Goal: Find specific page/section: Find specific page/section

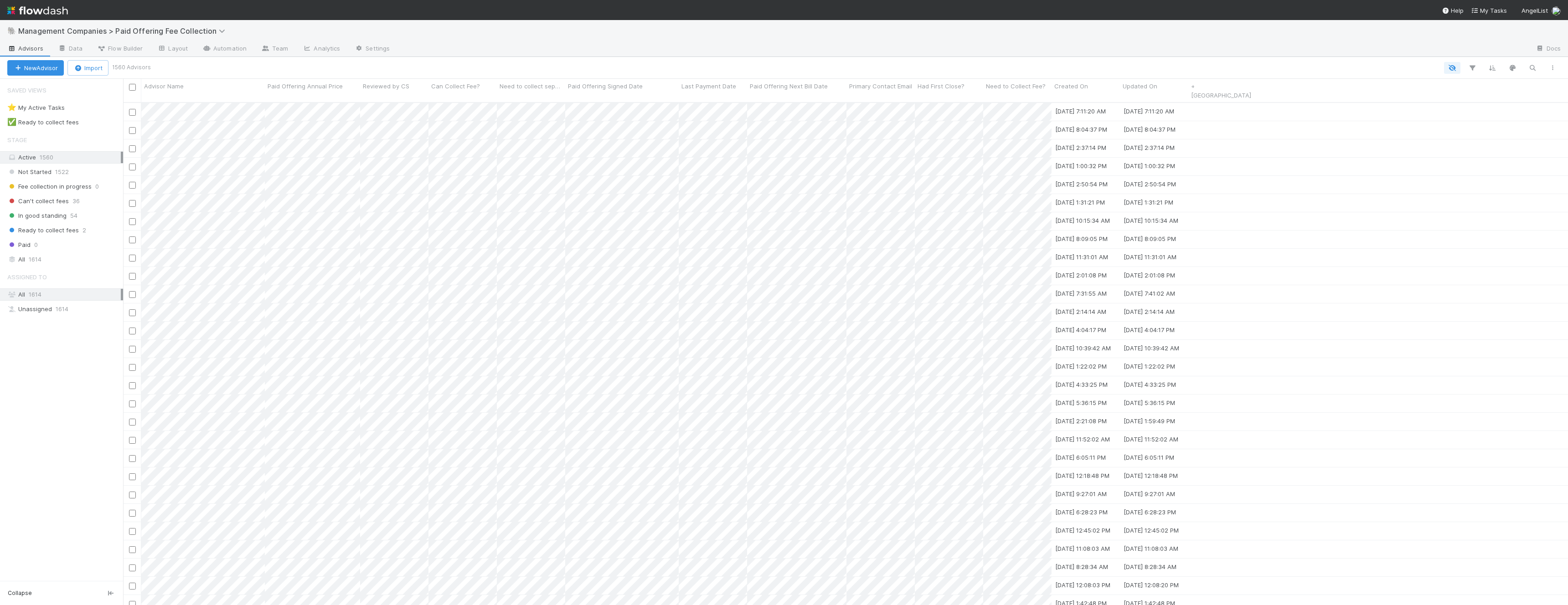
scroll to position [510, 1445]
click at [54, 187] on span "Fee collection in progress" at bounding box center [49, 187] width 84 height 11
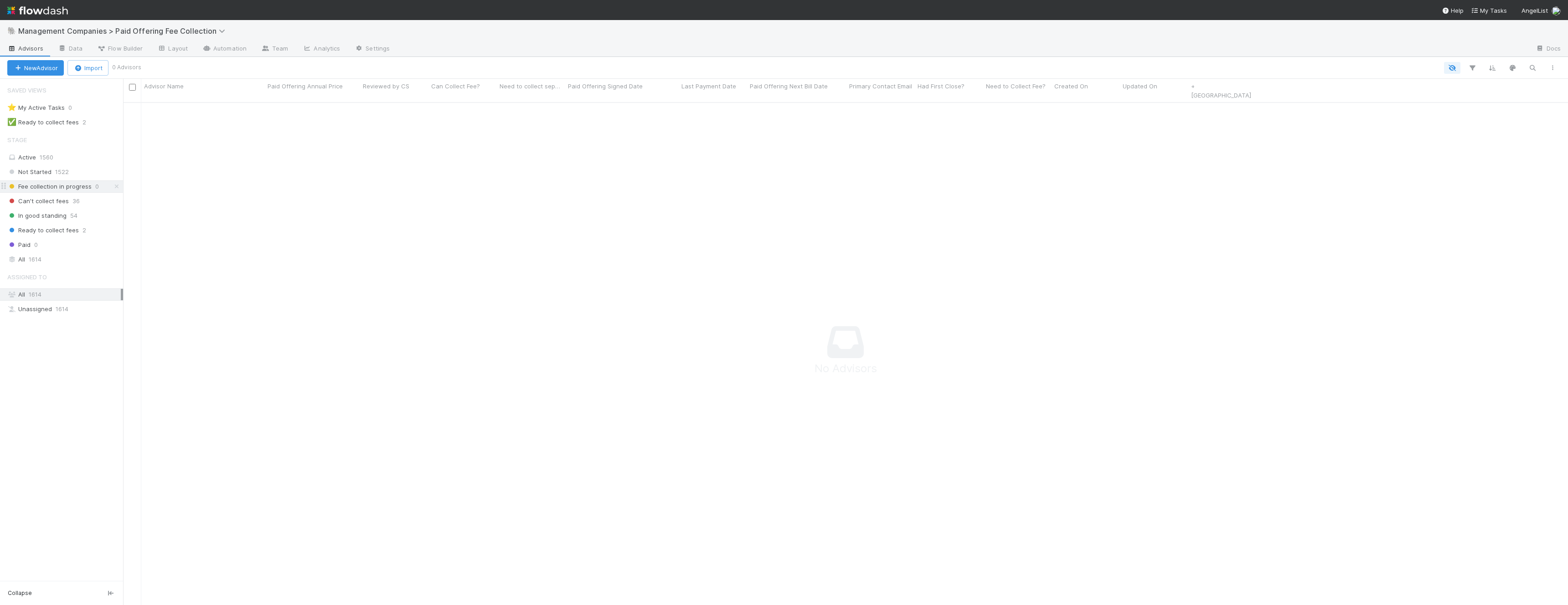
scroll to position [510, 1445]
click at [42, 218] on span "In good standing" at bounding box center [37, 215] width 59 height 11
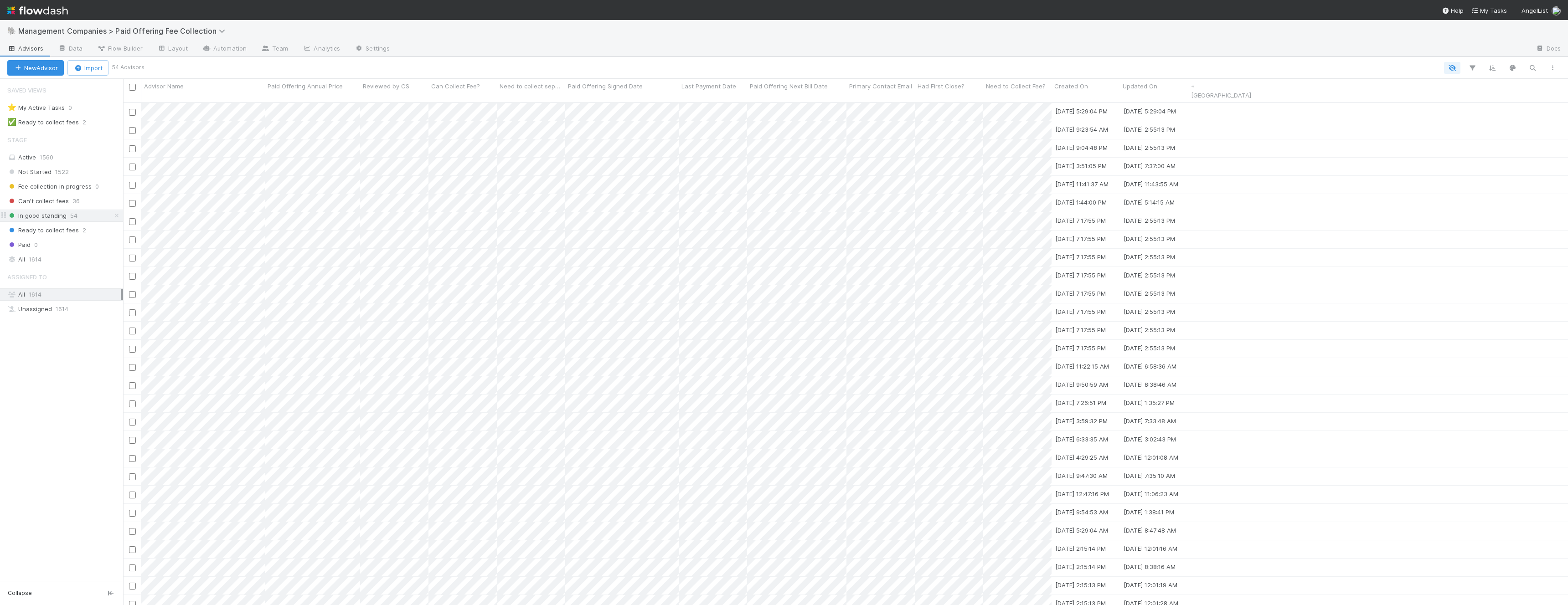
scroll to position [510, 1445]
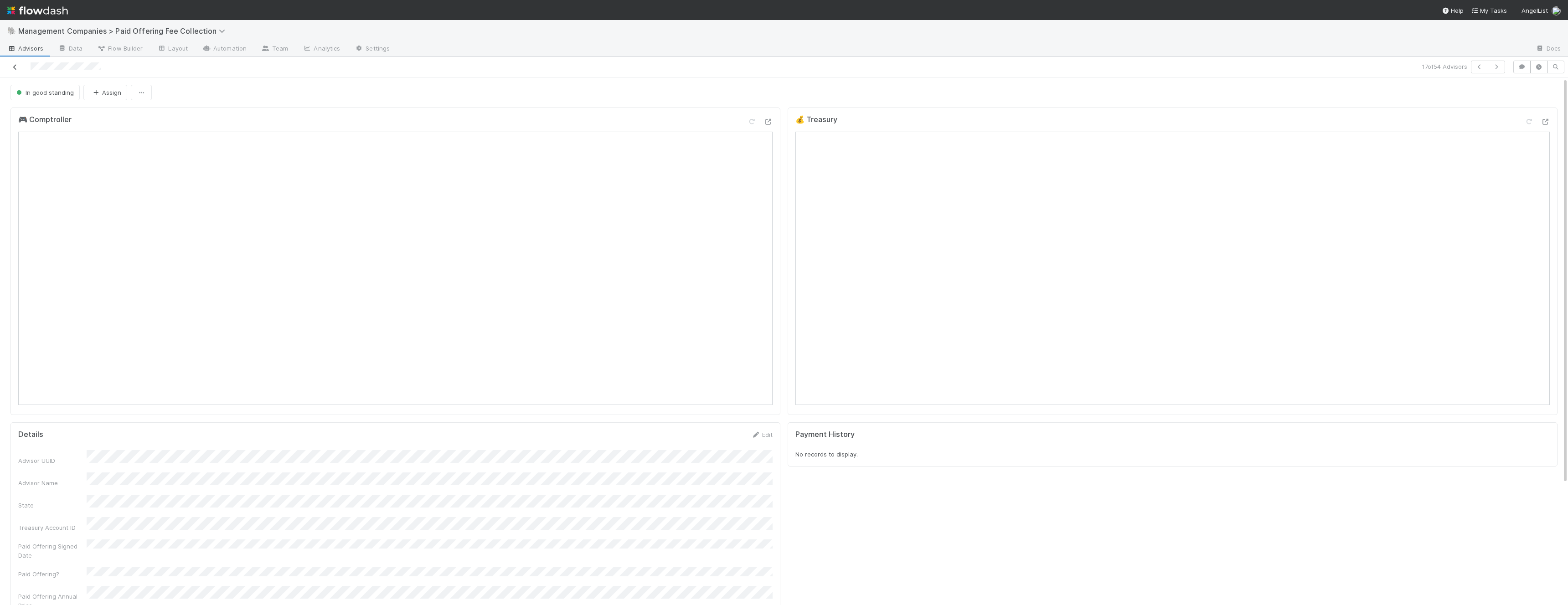
click at [11, 66] on icon at bounding box center [15, 67] width 9 height 6
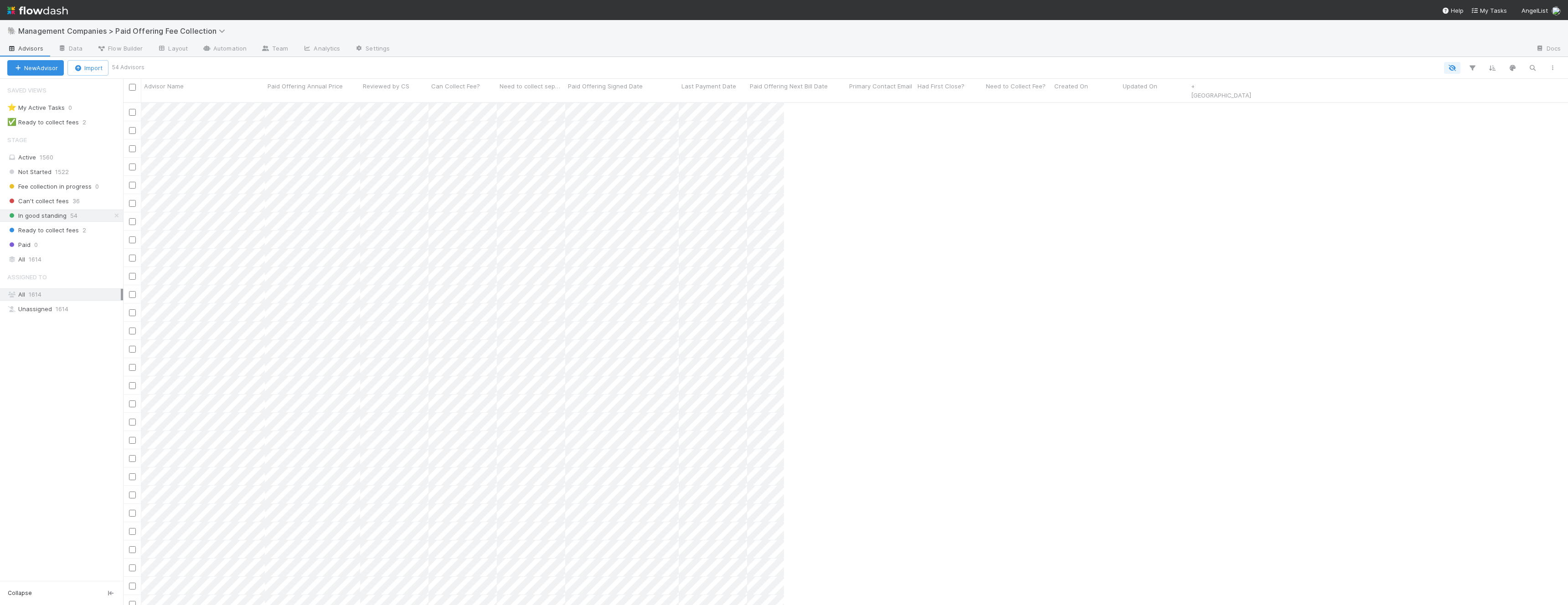
scroll to position [510, 1445]
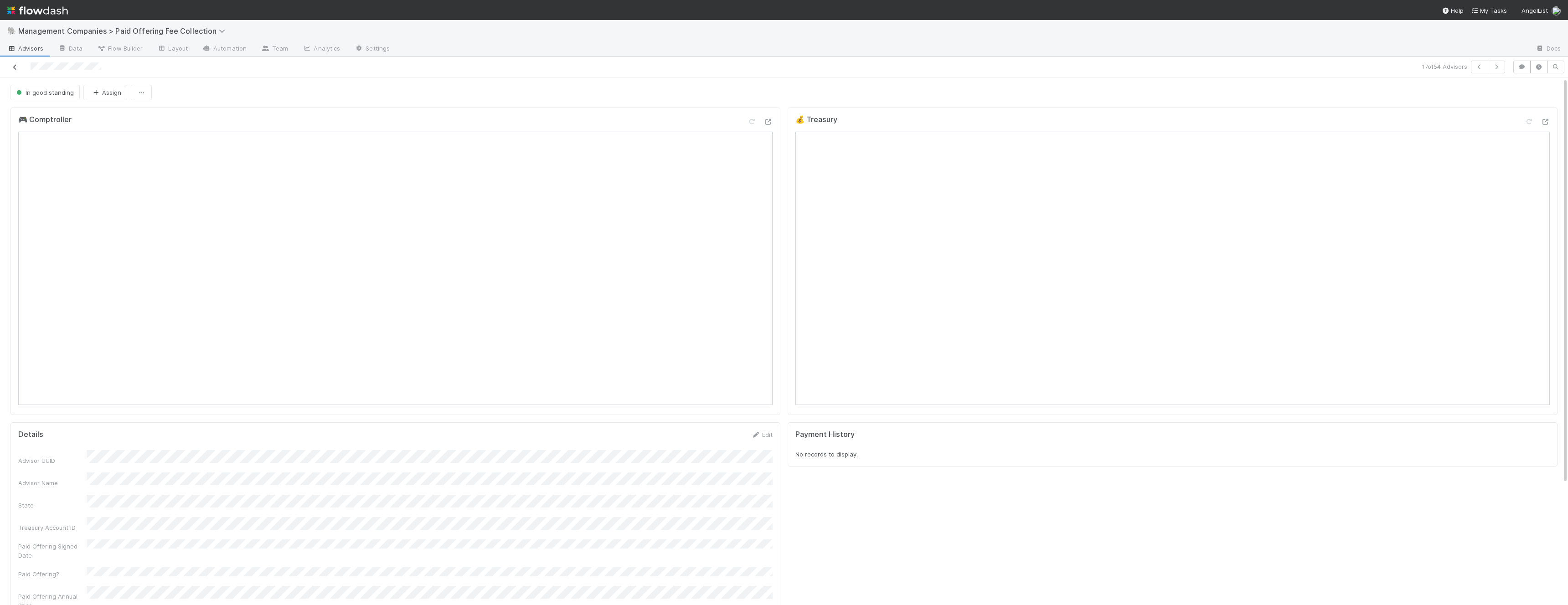
click at [13, 65] on icon at bounding box center [15, 67] width 9 height 6
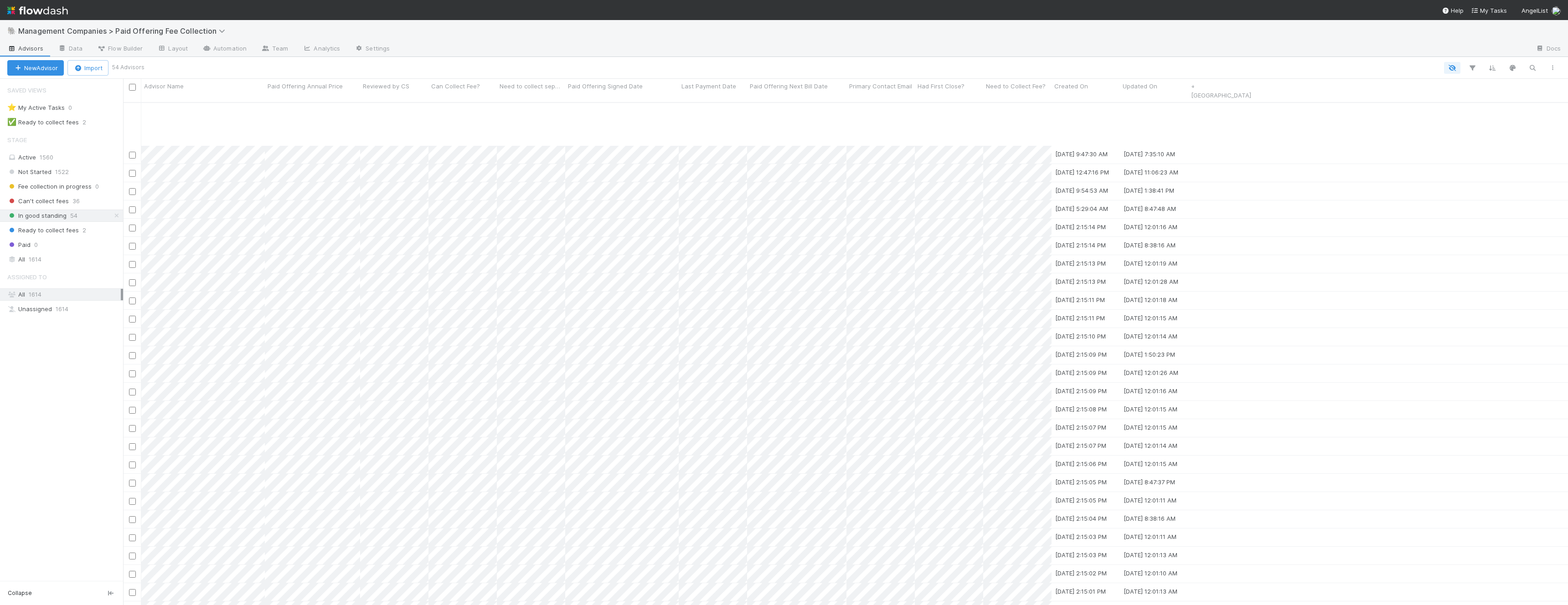
scroll to position [474, 0]
click at [50, 203] on span "Can't collect fees" at bounding box center [38, 201] width 62 height 11
click at [44, 258] on div "All 1614" at bounding box center [64, 260] width 114 height 11
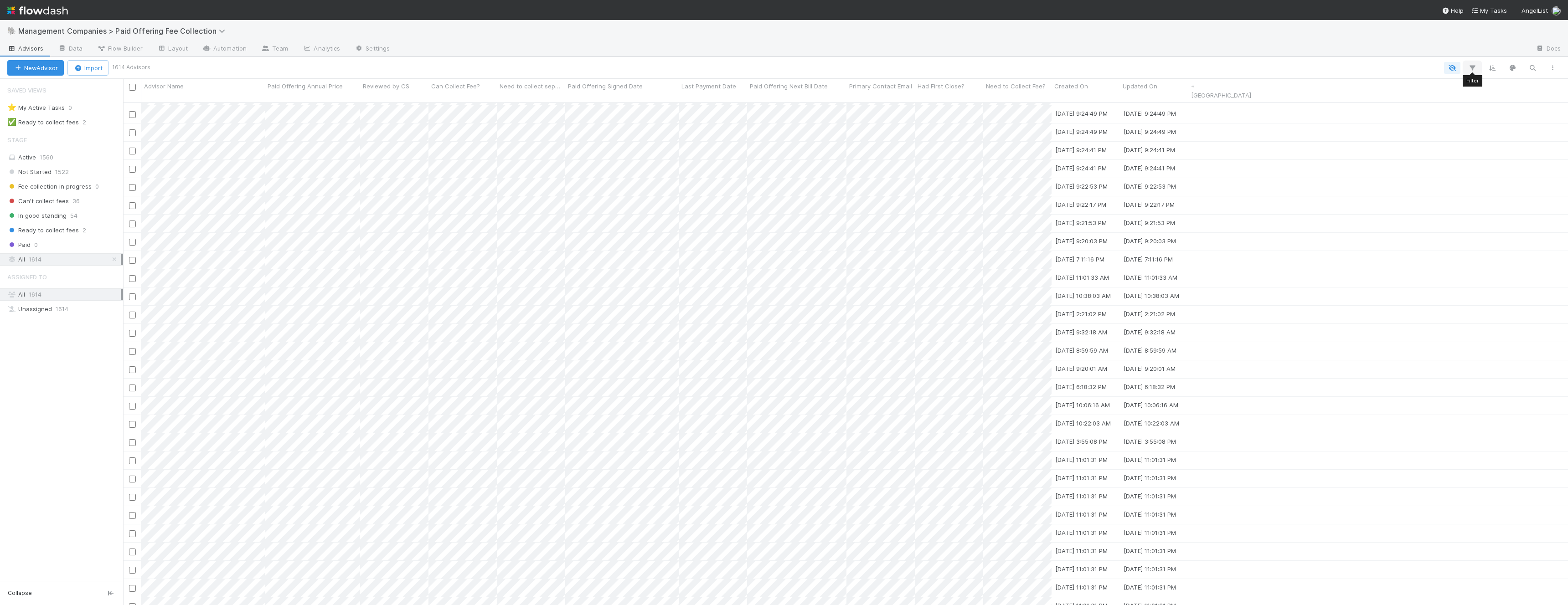
click at [1475, 65] on icon "button" at bounding box center [1473, 68] width 9 height 8
click at [1333, 96] on button "Add Filter" at bounding box center [1333, 95] width 274 height 13
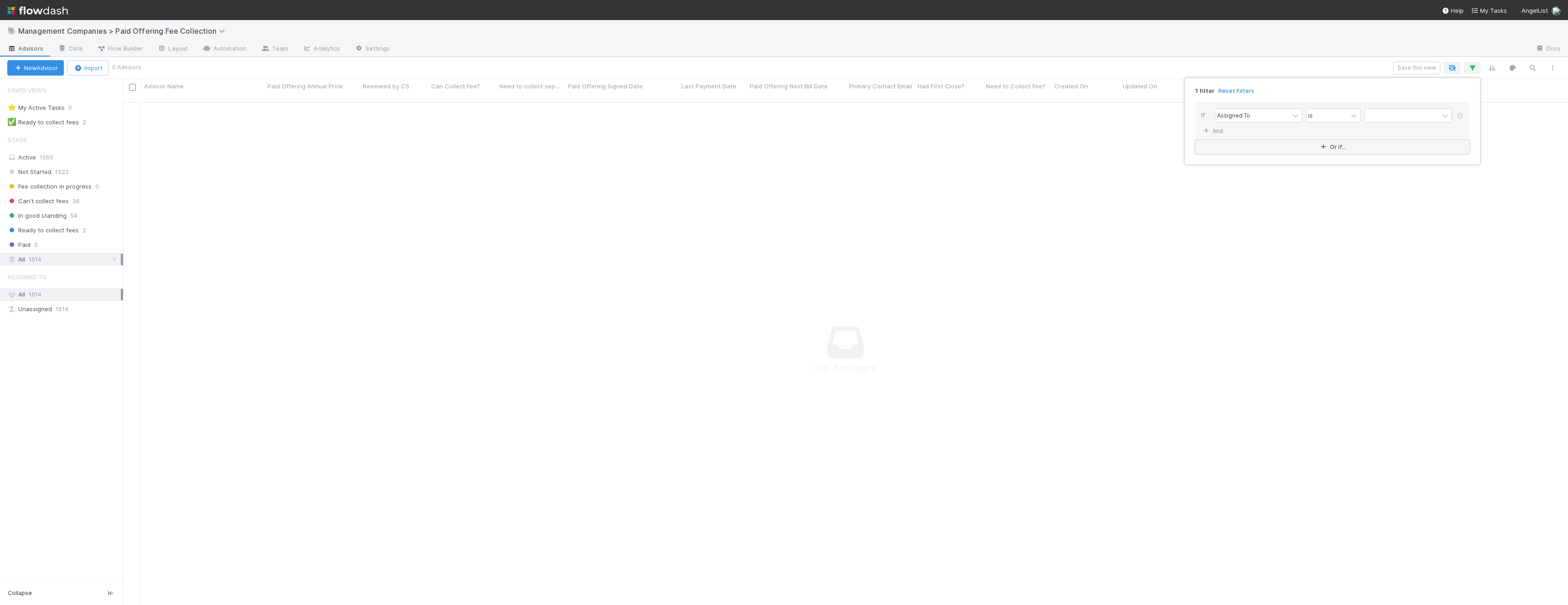
scroll to position [510, 1445]
click at [1270, 112] on div "Assigned To" at bounding box center [1252, 115] width 74 height 13
click at [1252, 232] on div "Paid Offering Signed Date" at bounding box center [1258, 230] width 88 height 15
click at [1386, 115] on input "text" at bounding box center [1408, 115] width 88 height 13
click at [1343, 113] on div "is" at bounding box center [1327, 115] width 41 height 13
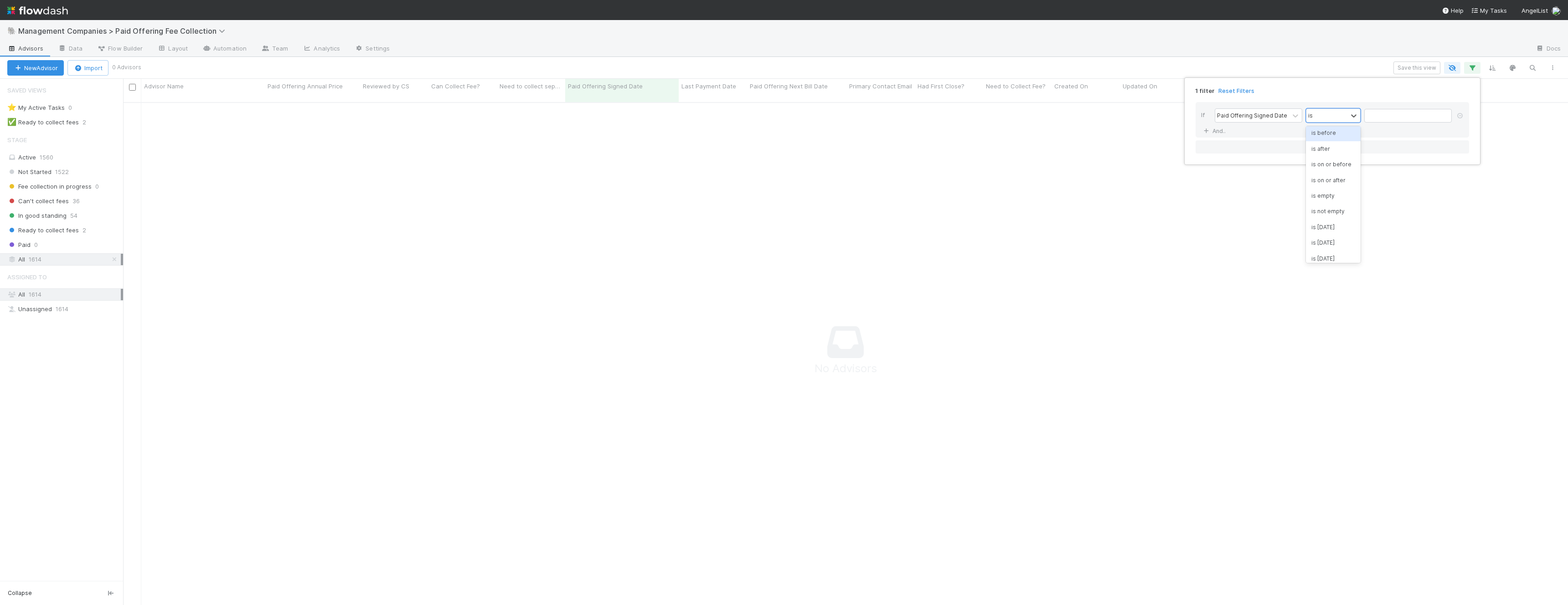
scroll to position [103, 0]
click at [1330, 209] on div "is not empty" at bounding box center [1333, 206] width 55 height 15
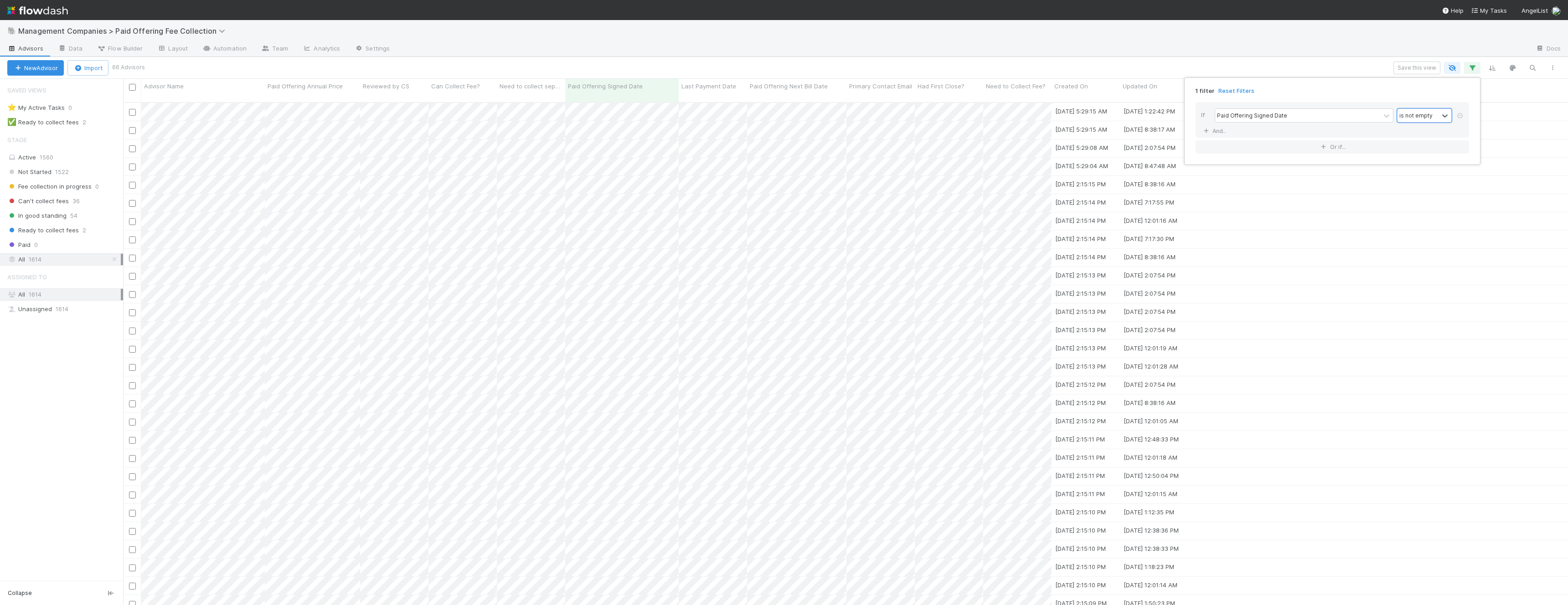
scroll to position [510, 1445]
click at [1329, 208] on div "1 filter Reset Filters If Paid Offering Signed Date is not empty And.. Or if..." at bounding box center [784, 302] width 1568 height 605
click at [131, 89] on input "checkbox" at bounding box center [133, 87] width 7 height 7
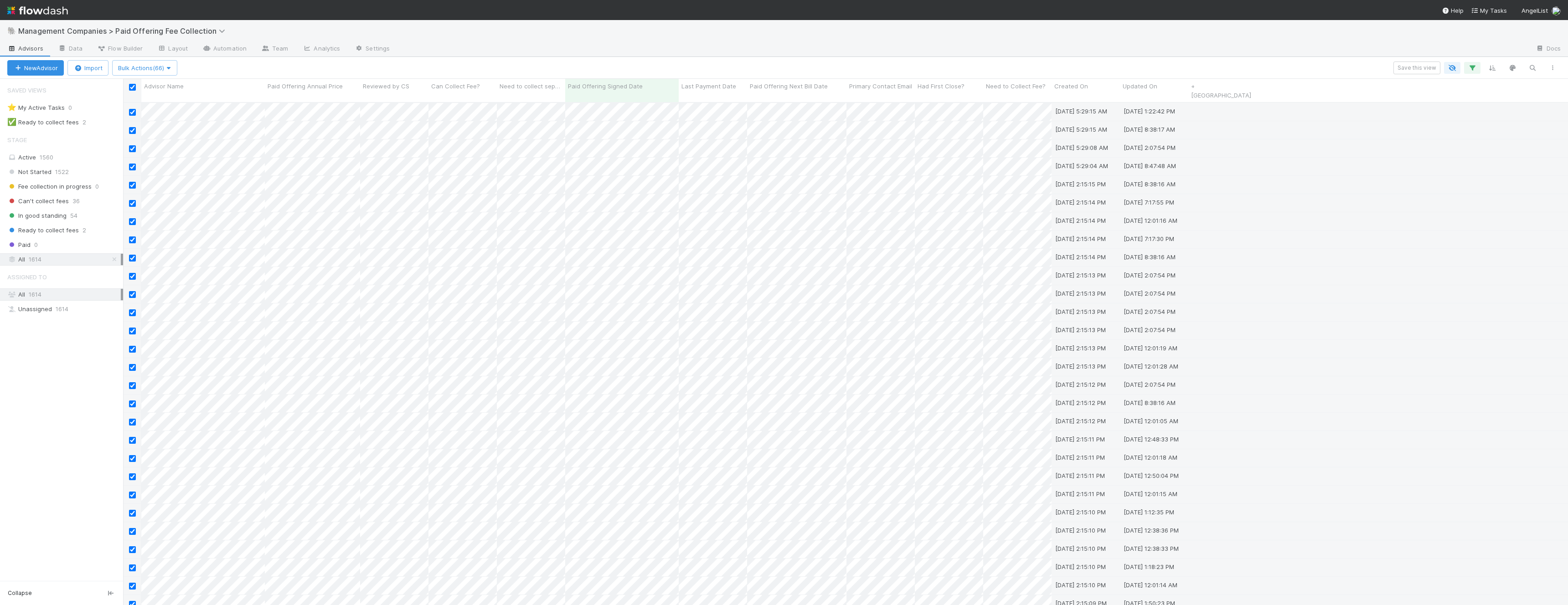
click at [131, 89] on input "checkbox" at bounding box center [133, 87] width 7 height 7
checkbox input "false"
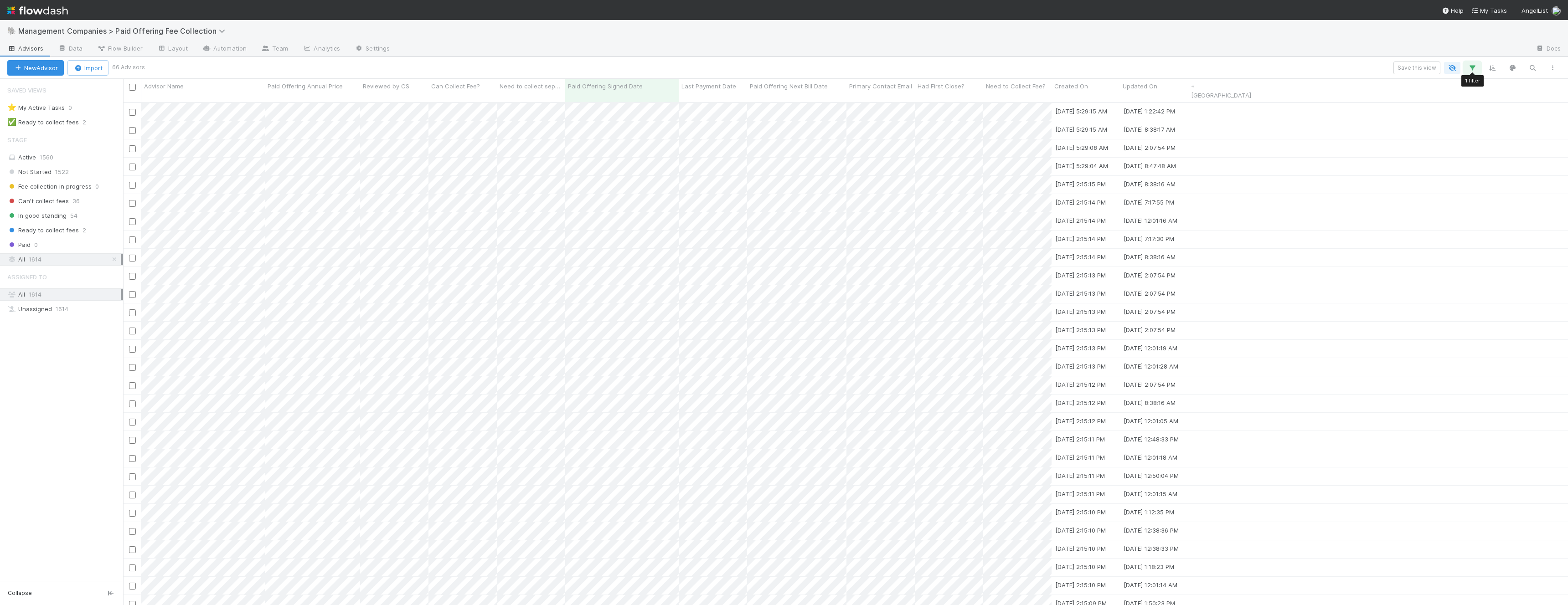
click at [1476, 69] on icon "button" at bounding box center [1473, 68] width 9 height 8
click at [1425, 119] on div "is not empty" at bounding box center [1416, 115] width 33 height 8
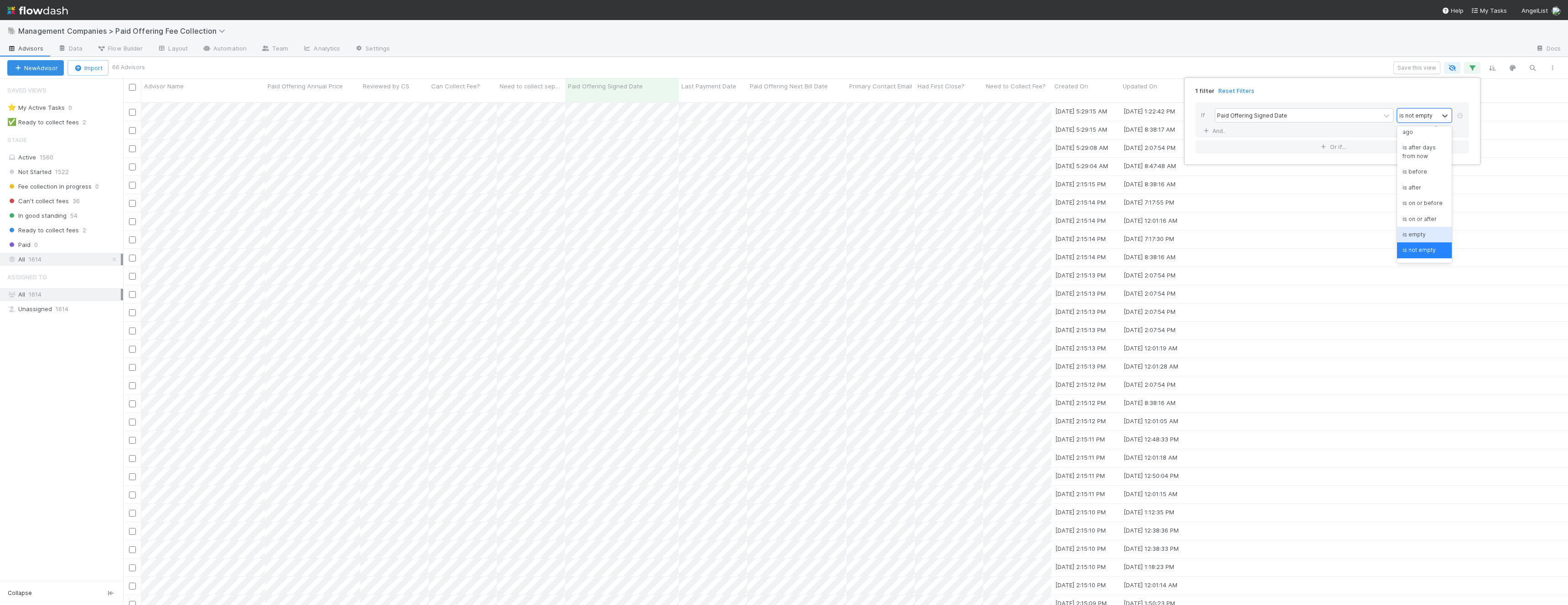
click at [1415, 228] on div "is empty" at bounding box center [1425, 234] width 55 height 15
click at [1415, 228] on div "1 filter Reset Filters If Paid Offering Signed Date is empty And.. Or if..." at bounding box center [784, 302] width 1568 height 605
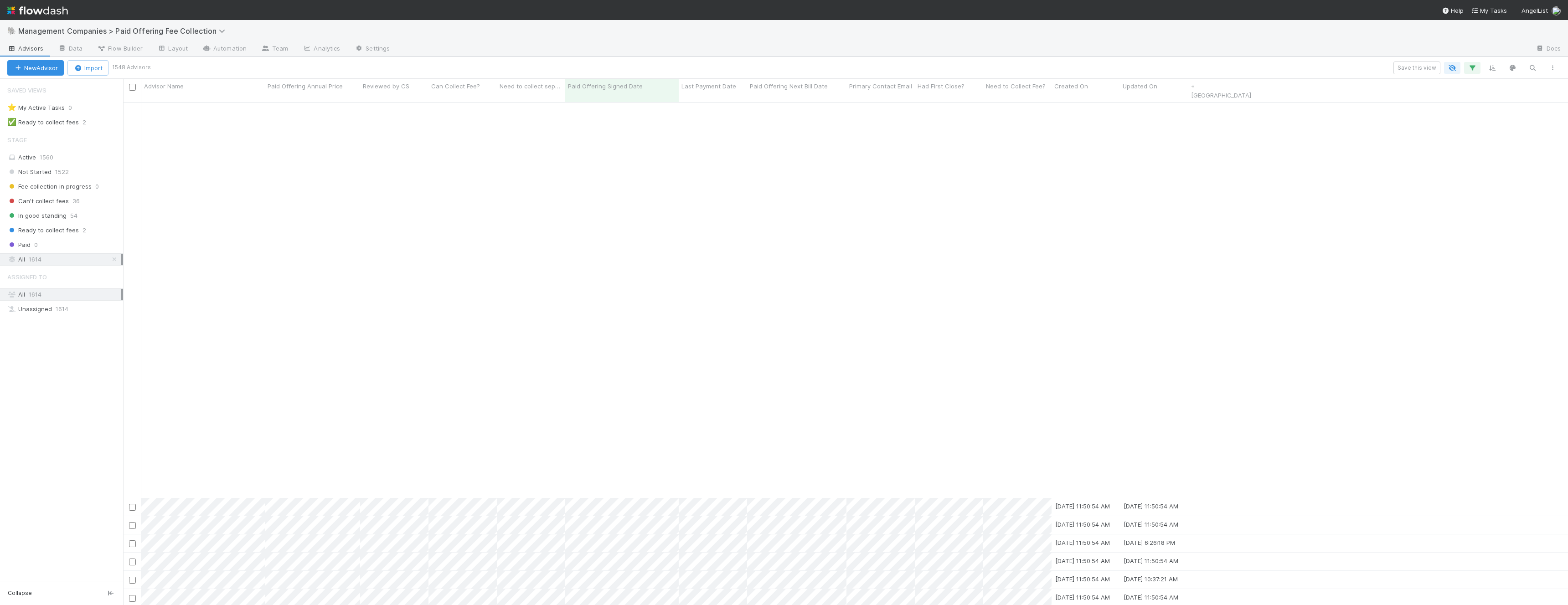
scroll to position [6826, 0]
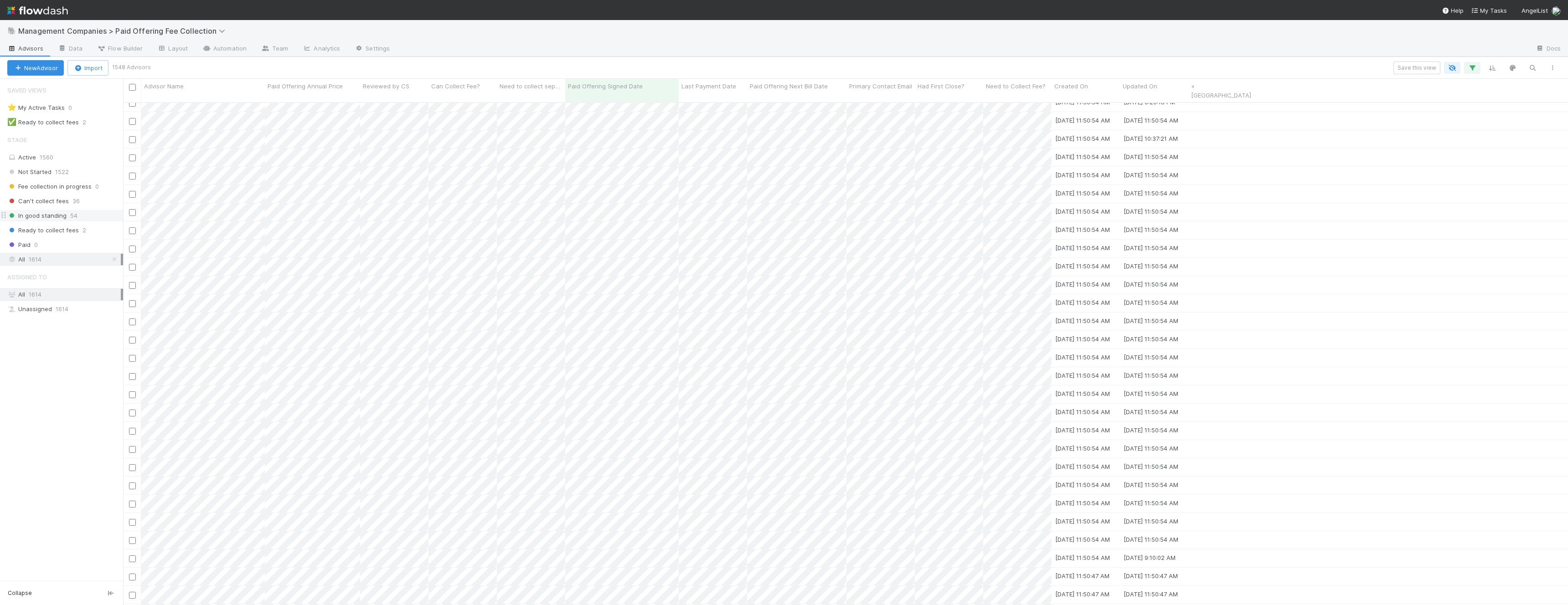
click at [39, 216] on span "In good standing" at bounding box center [37, 215] width 59 height 11
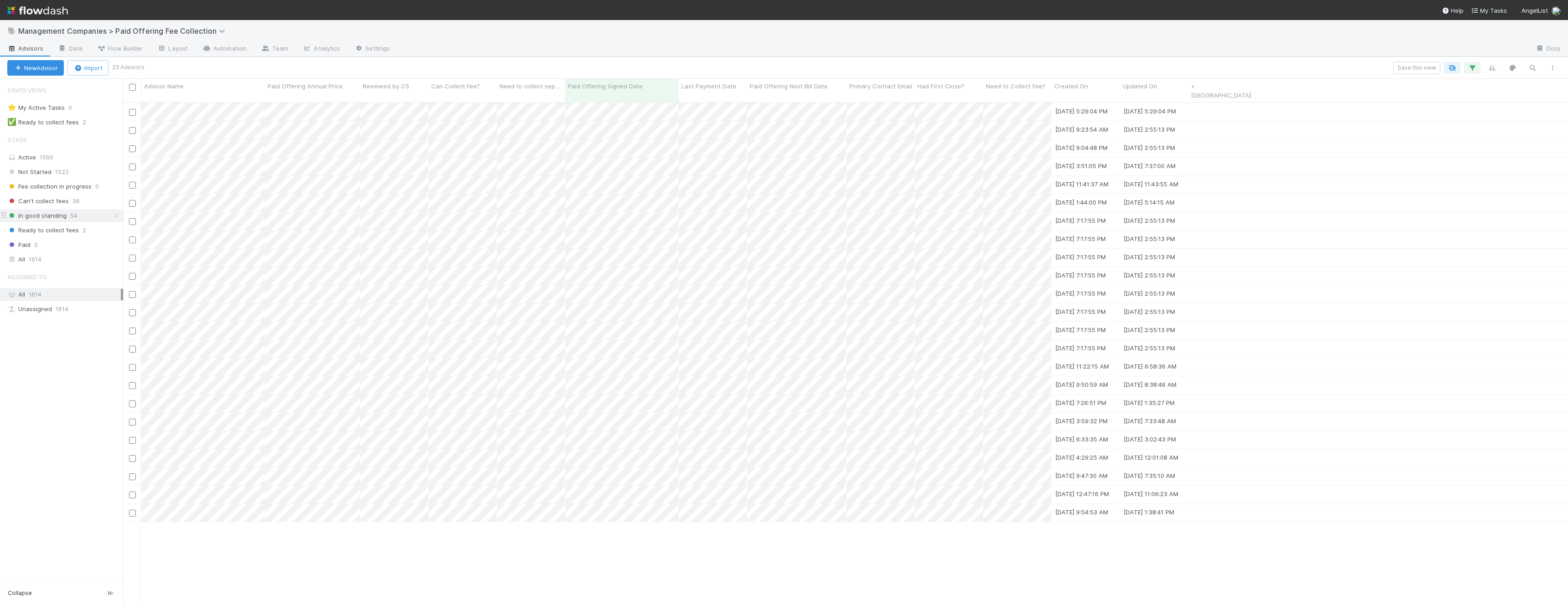
scroll to position [510, 1445]
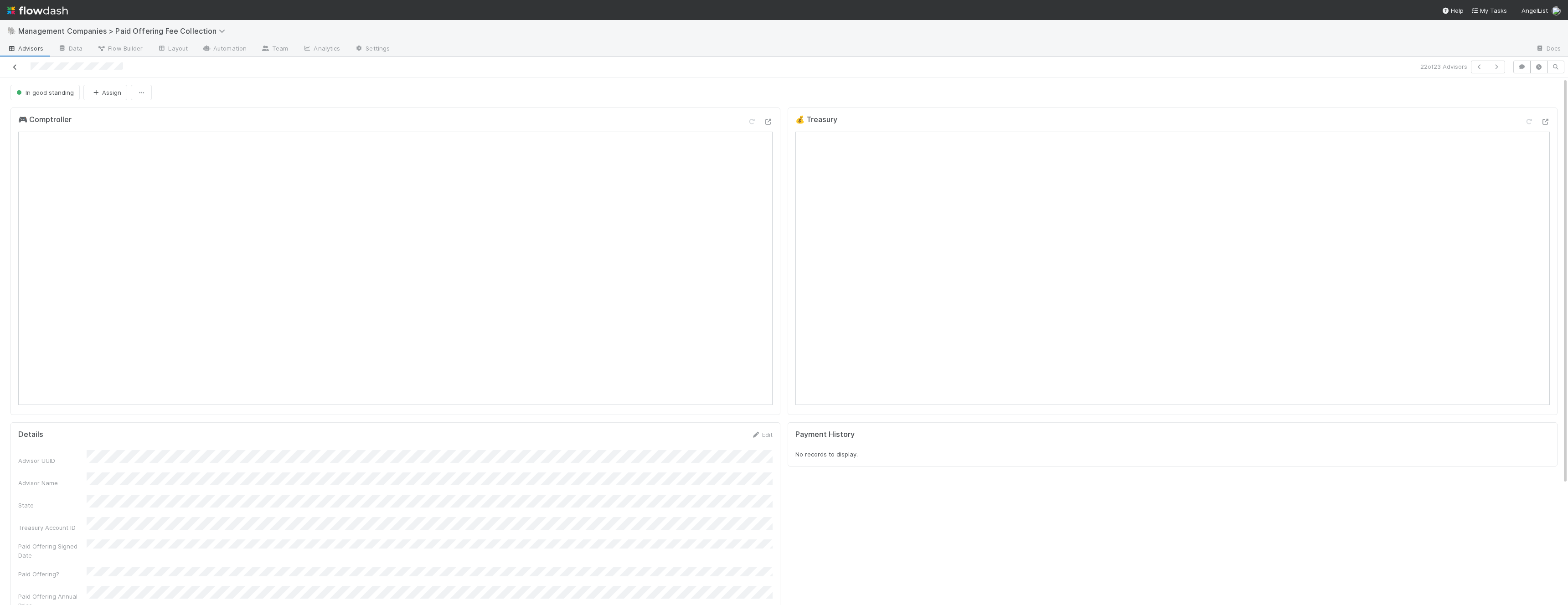
click at [16, 68] on icon at bounding box center [15, 67] width 9 height 6
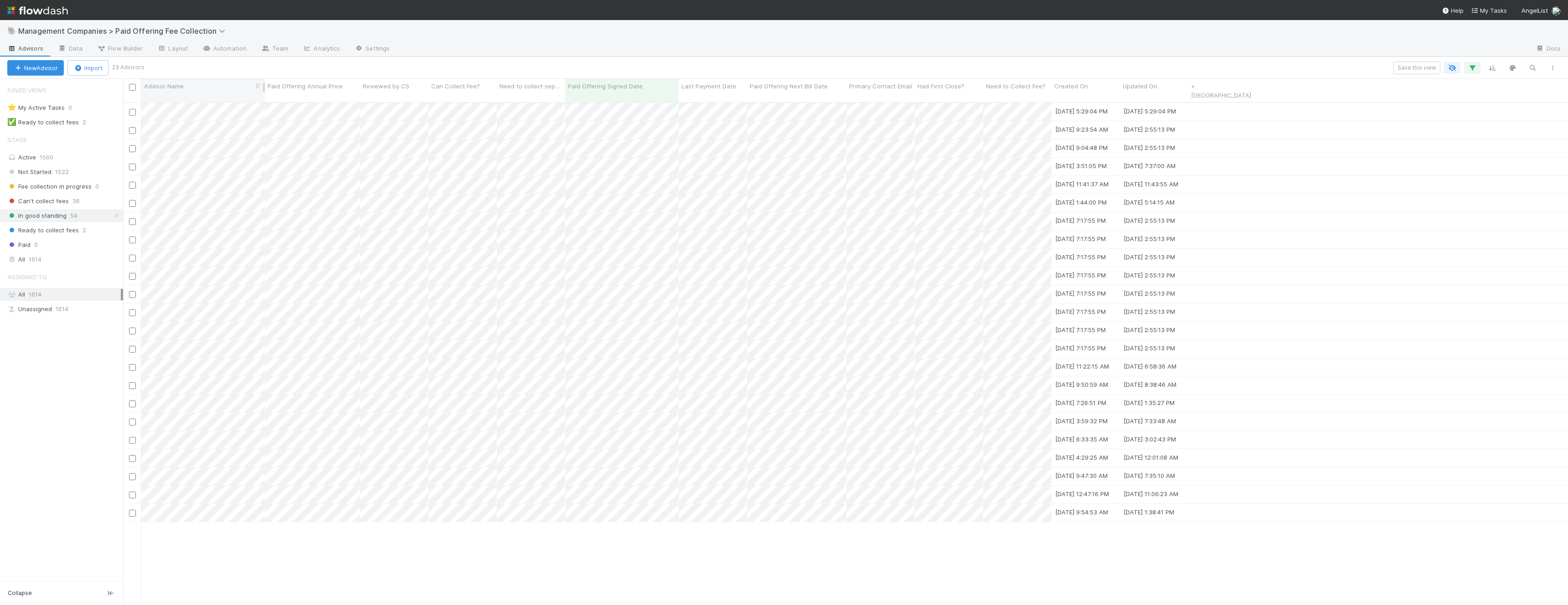
scroll to position [510, 1445]
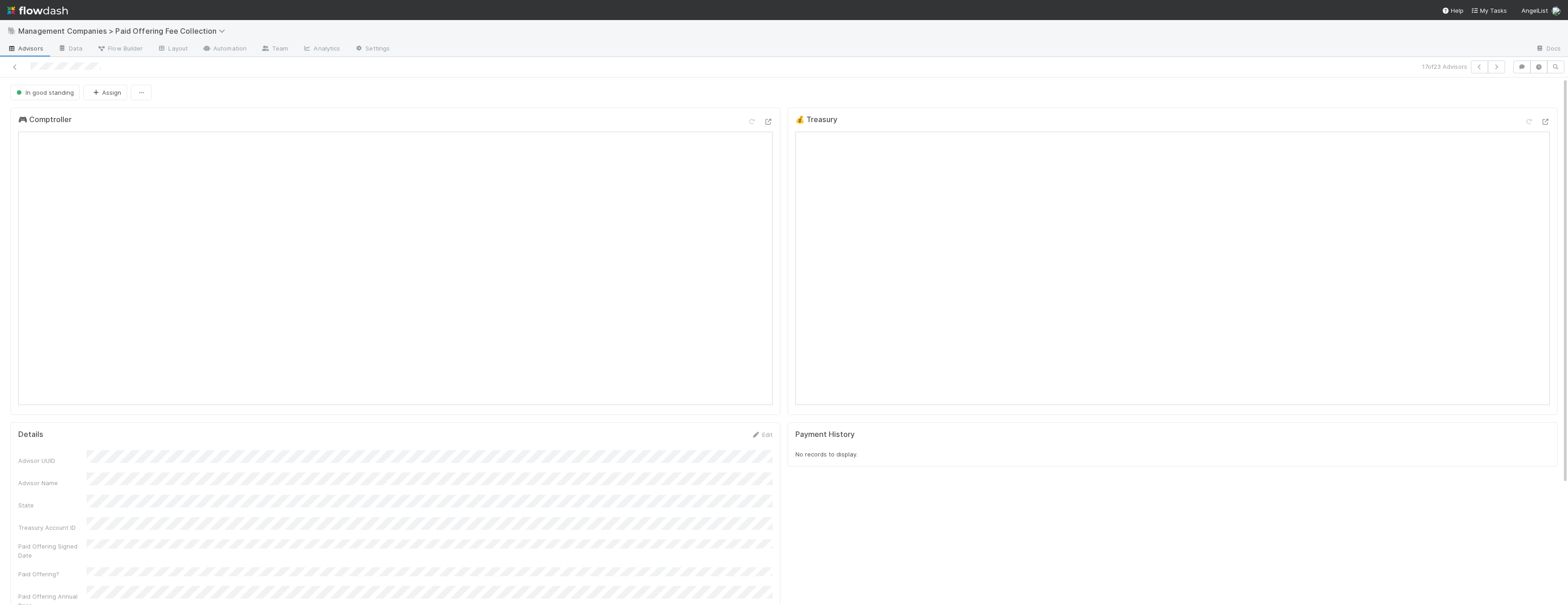
scroll to position [55, 0]
click at [15, 69] on icon at bounding box center [15, 67] width 9 height 6
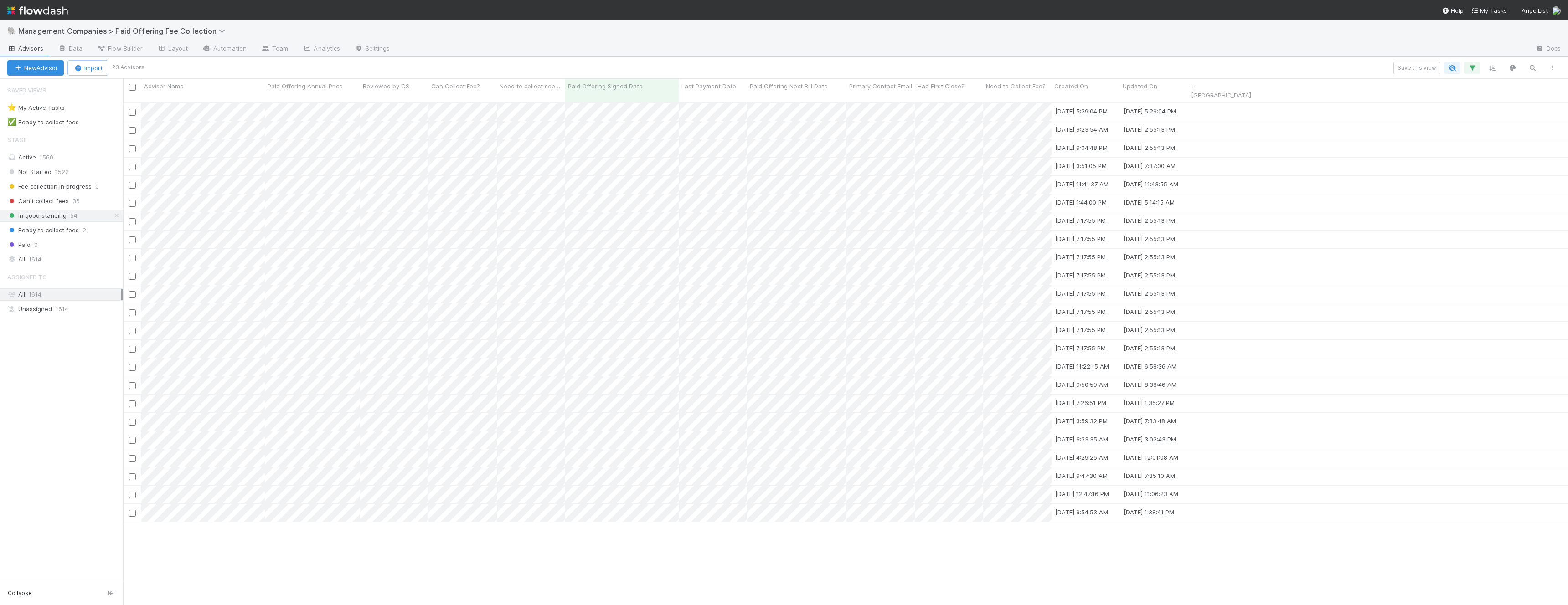
scroll to position [510, 1445]
click at [1473, 69] on icon "button" at bounding box center [1473, 68] width 9 height 8
click at [1461, 118] on icon at bounding box center [1460, 116] width 9 height 6
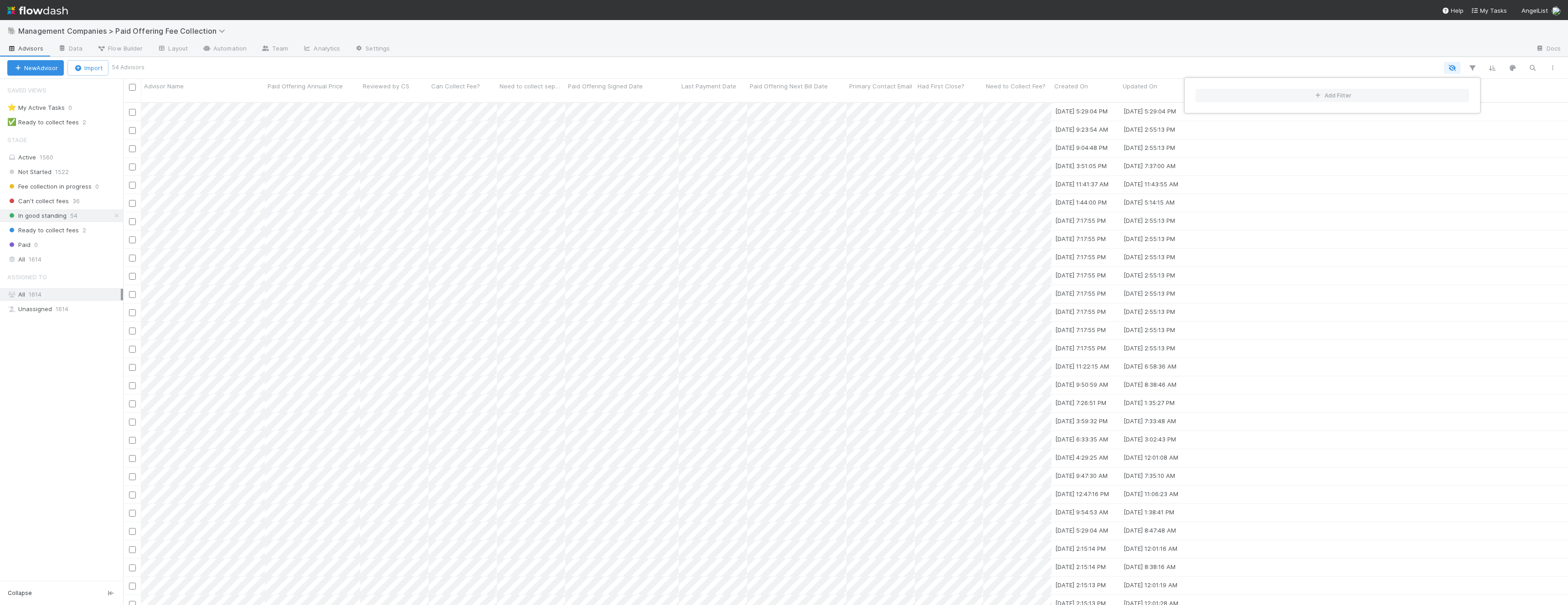
click at [588, 515] on div "Add Filter" at bounding box center [784, 302] width 1568 height 605
click at [579, 521] on div "Add Filter" at bounding box center [784, 302] width 1568 height 605
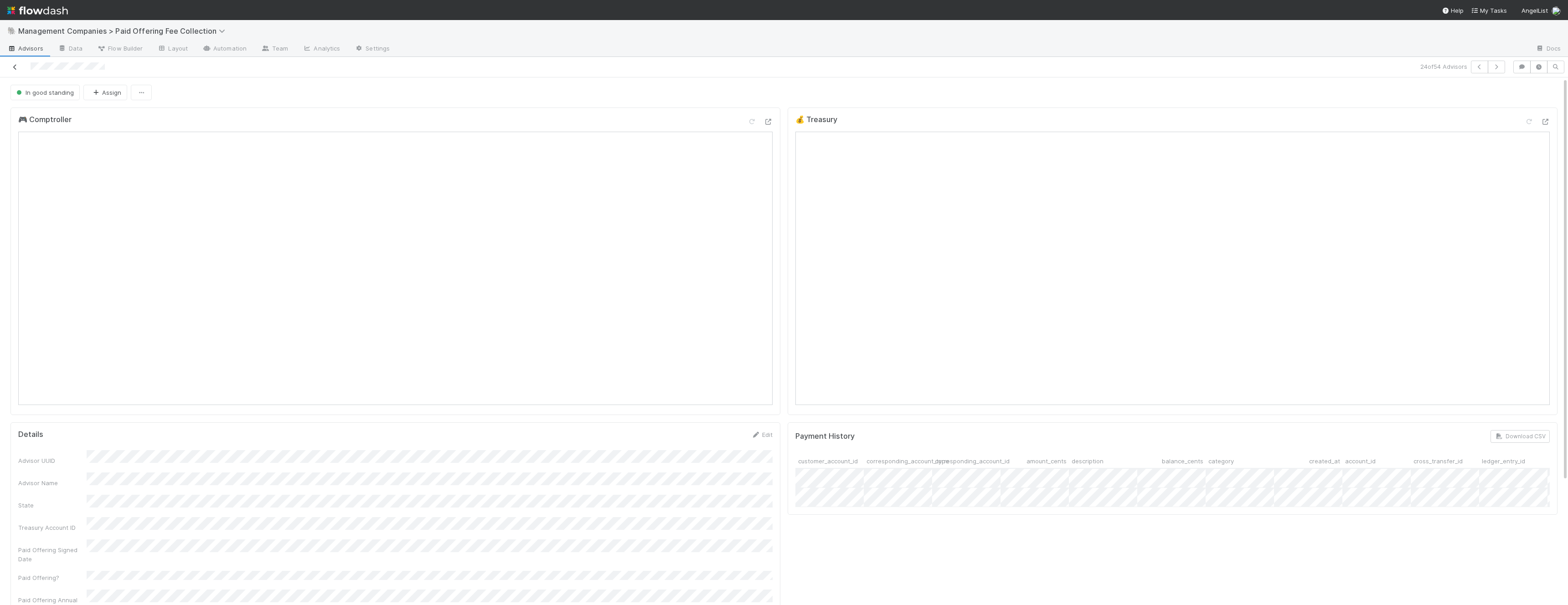
click at [11, 65] on icon at bounding box center [15, 67] width 9 height 6
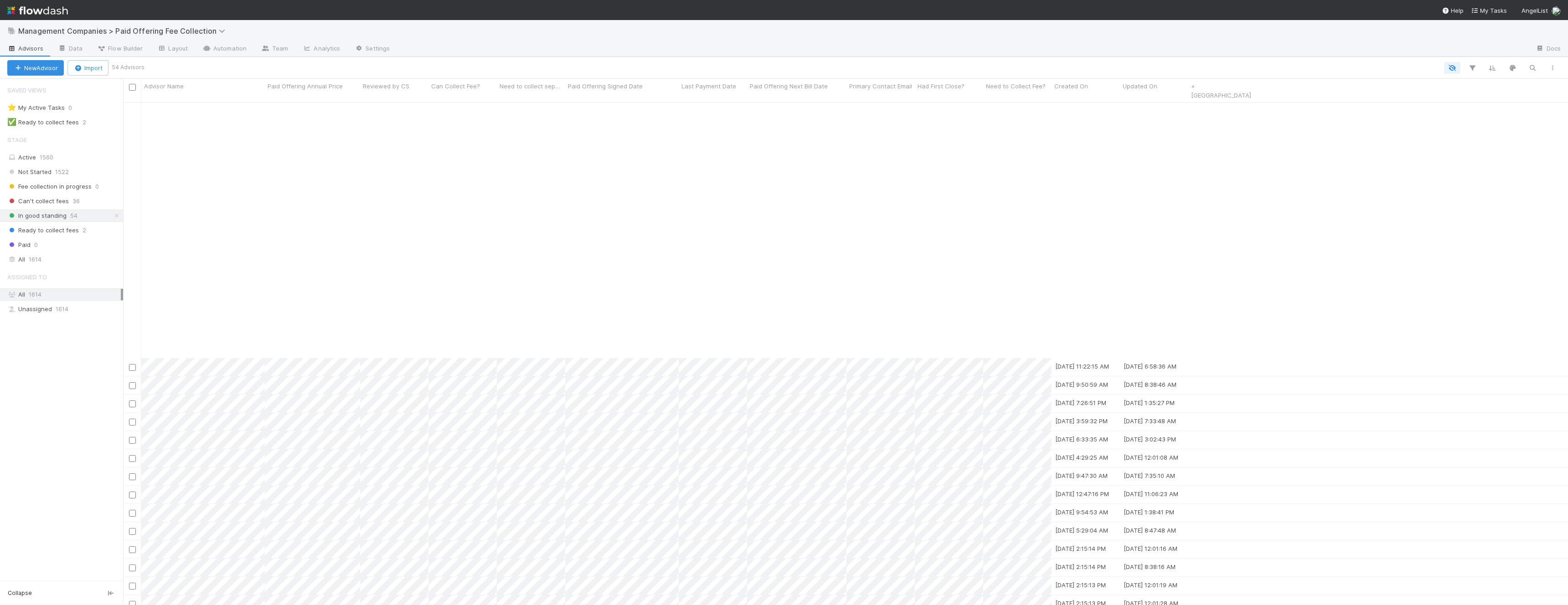
scroll to position [474, 0]
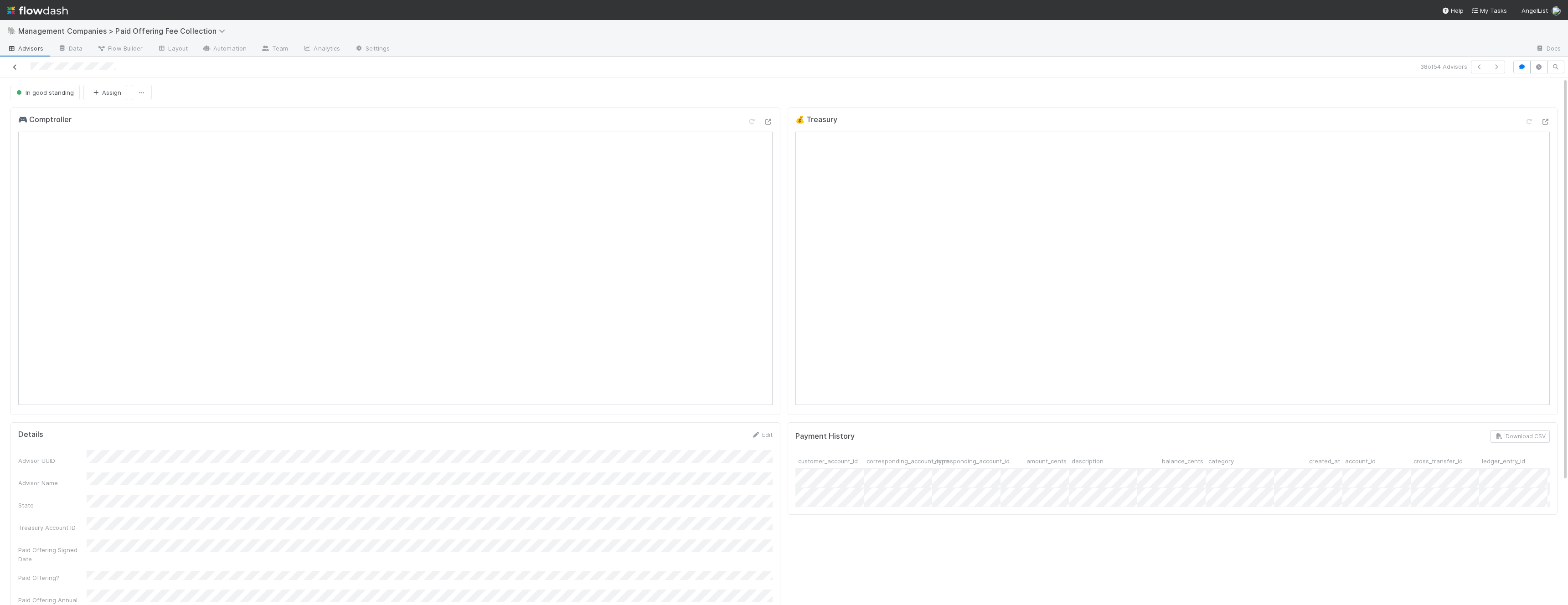
click at [18, 65] on icon at bounding box center [15, 67] width 9 height 6
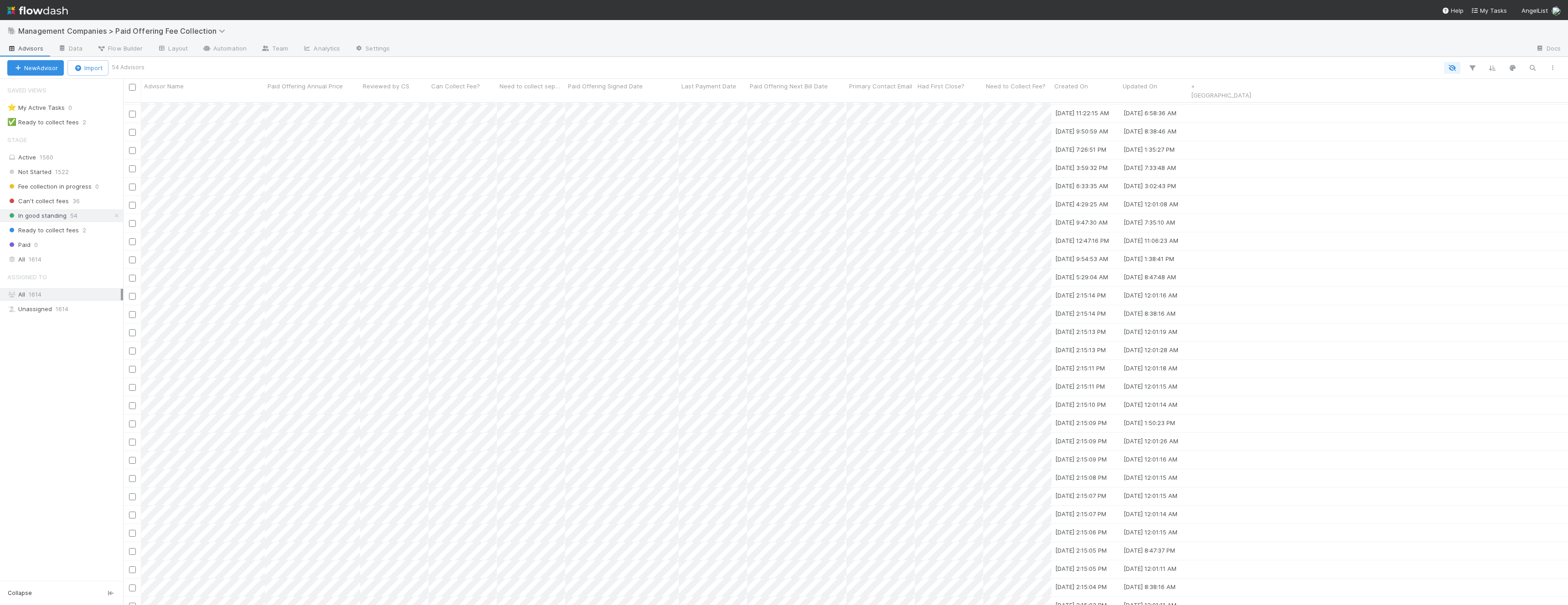
scroll to position [281, 0]
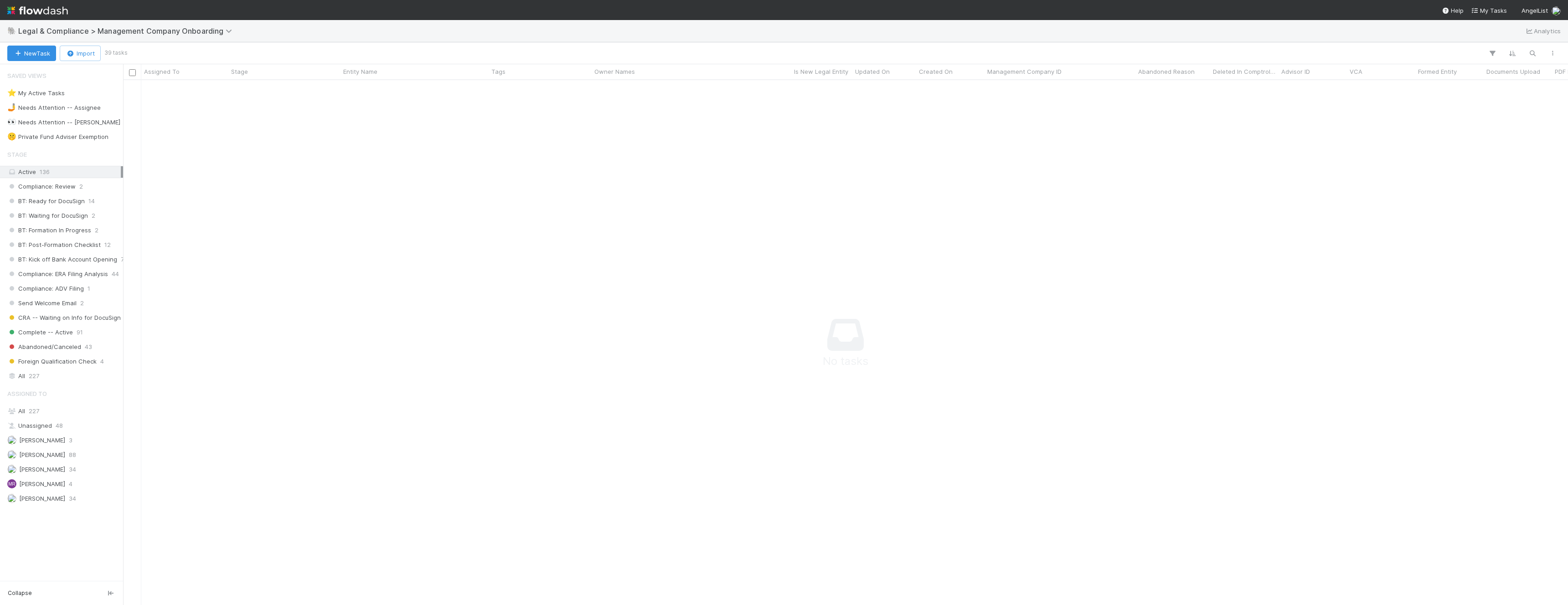
scroll to position [525, 1445]
click at [65, 171] on div "Active 136" at bounding box center [64, 172] width 114 height 11
click at [53, 319] on span "CRA -- Waiting on Info for DocuSign" at bounding box center [64, 318] width 114 height 11
click at [50, 332] on span "Complete -- Active" at bounding box center [39, 333] width 65 height 11
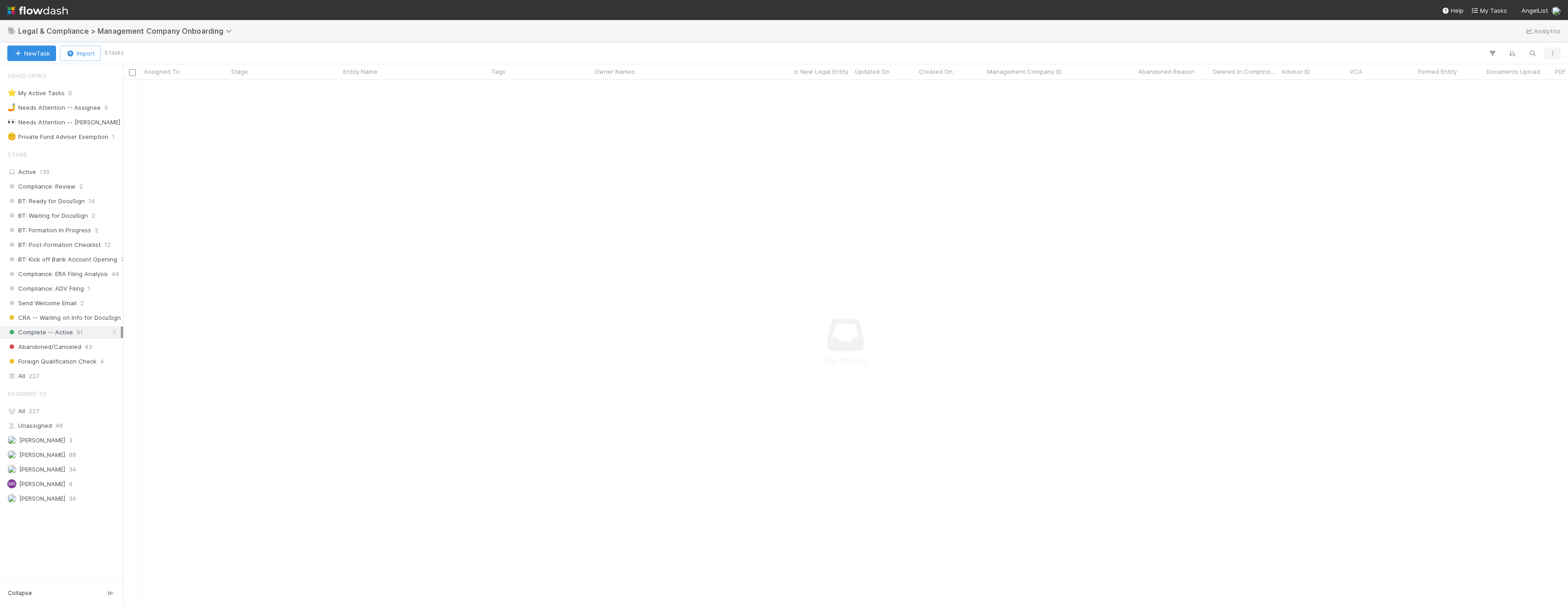
scroll to position [525, 1445]
click at [1493, 52] on icon "button" at bounding box center [1492, 53] width 9 height 8
click at [251, 311] on div "Add Filter" at bounding box center [784, 302] width 1568 height 605
click at [63, 359] on span "Foreign Qualification Check" at bounding box center [51, 361] width 89 height 11
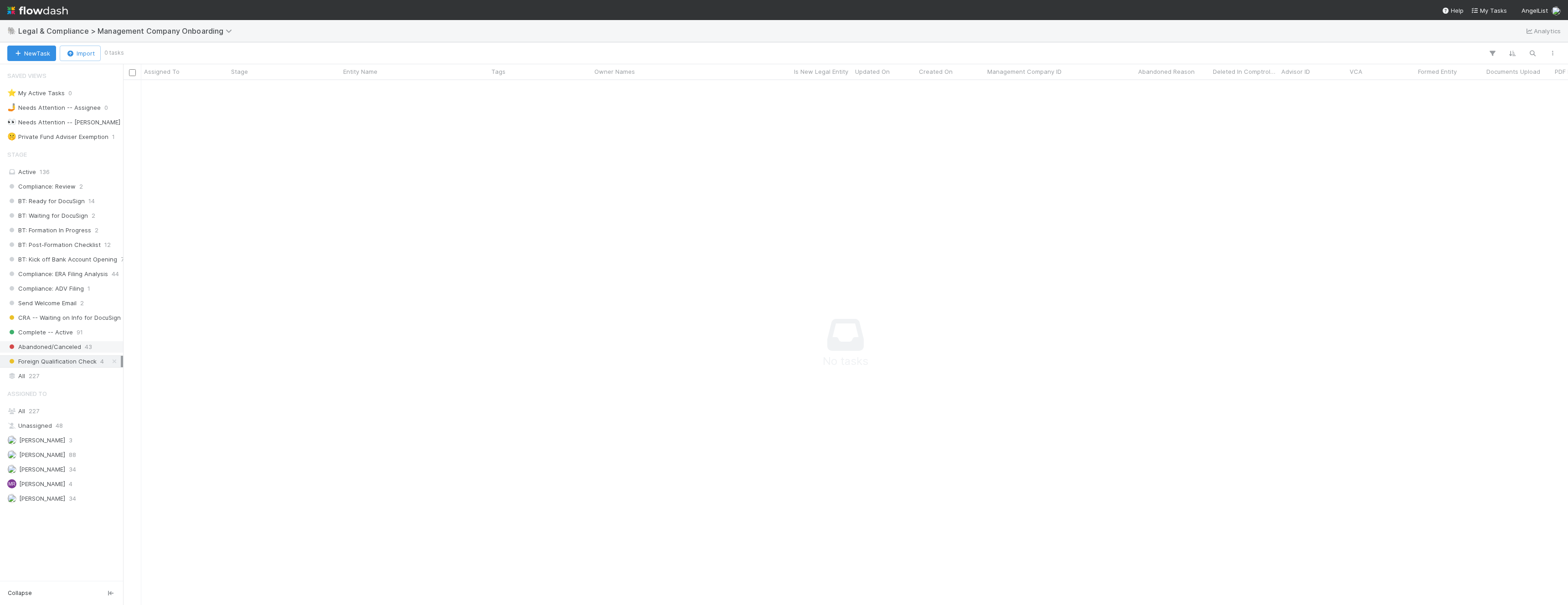
click at [54, 345] on span "Abandoned/Canceled" at bounding box center [44, 347] width 74 height 11
click at [42, 172] on span "136" at bounding box center [44, 172] width 10 height 7
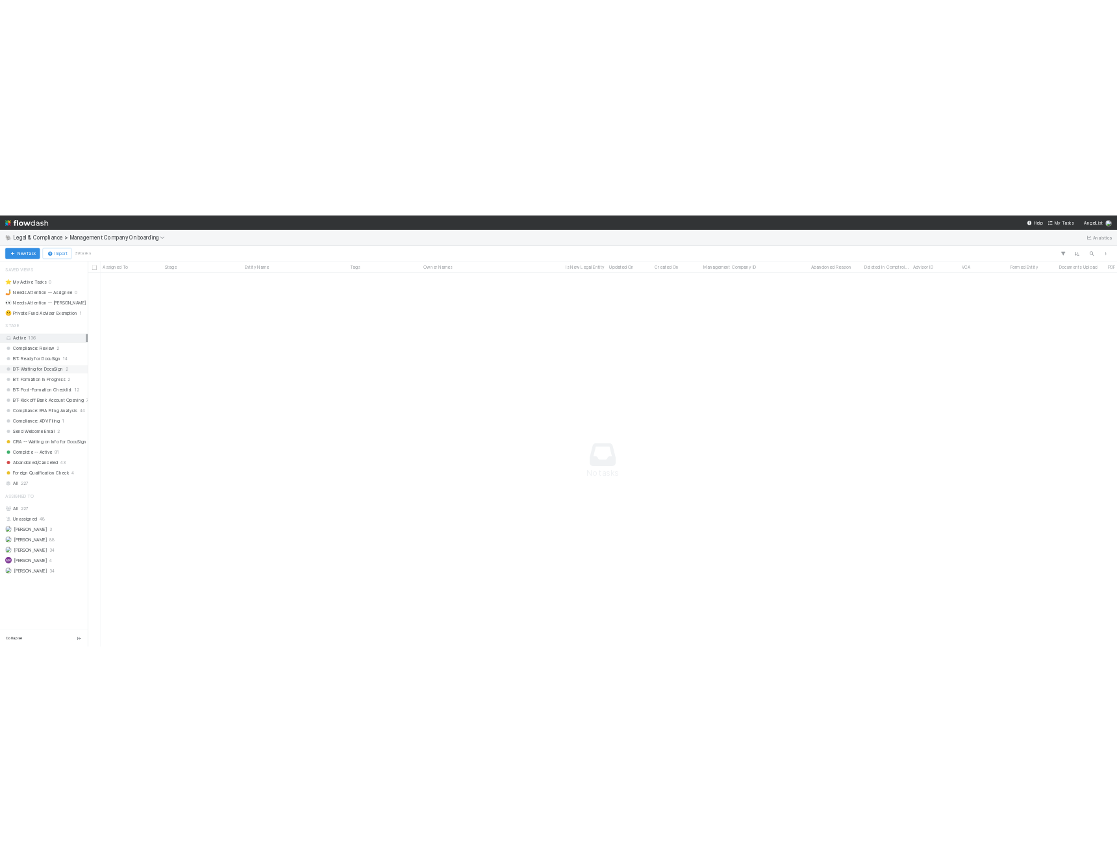
scroll to position [748, 941]
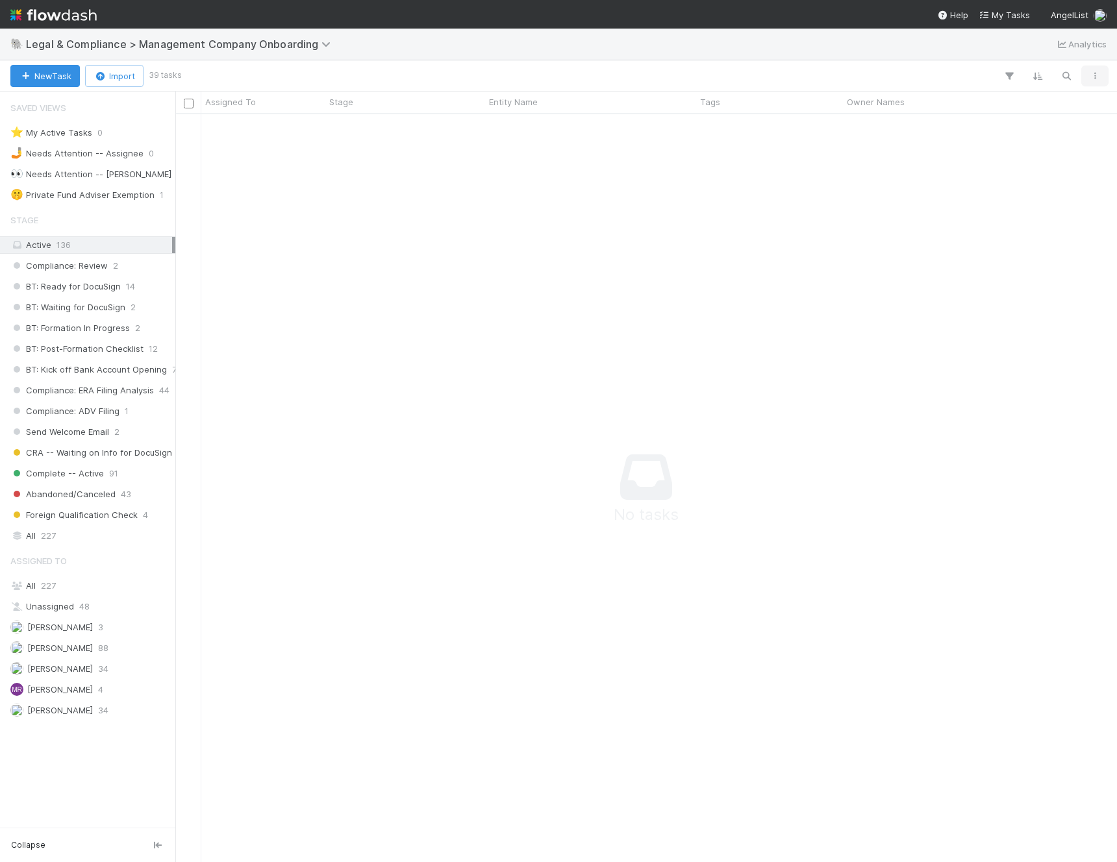
click at [1094, 78] on icon "button" at bounding box center [1094, 76] width 13 height 8
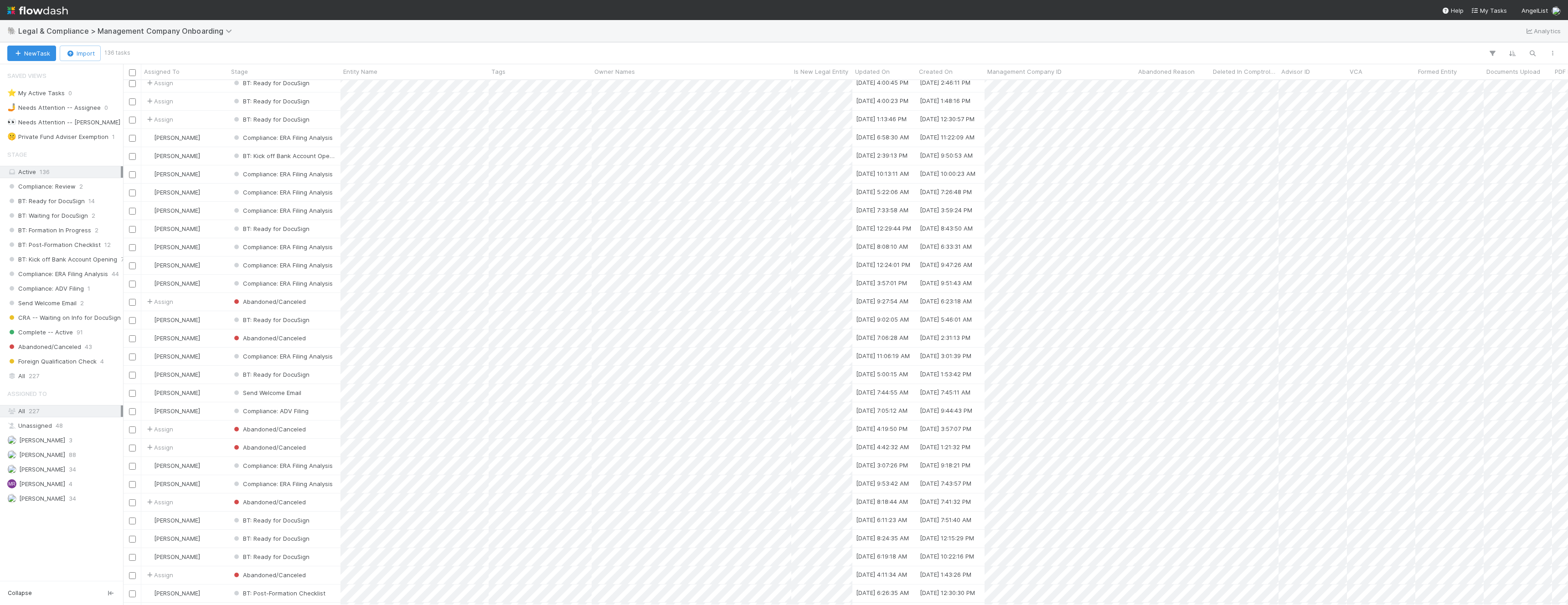
scroll to position [422, 0]
click at [46, 376] on div "All 227" at bounding box center [64, 376] width 114 height 11
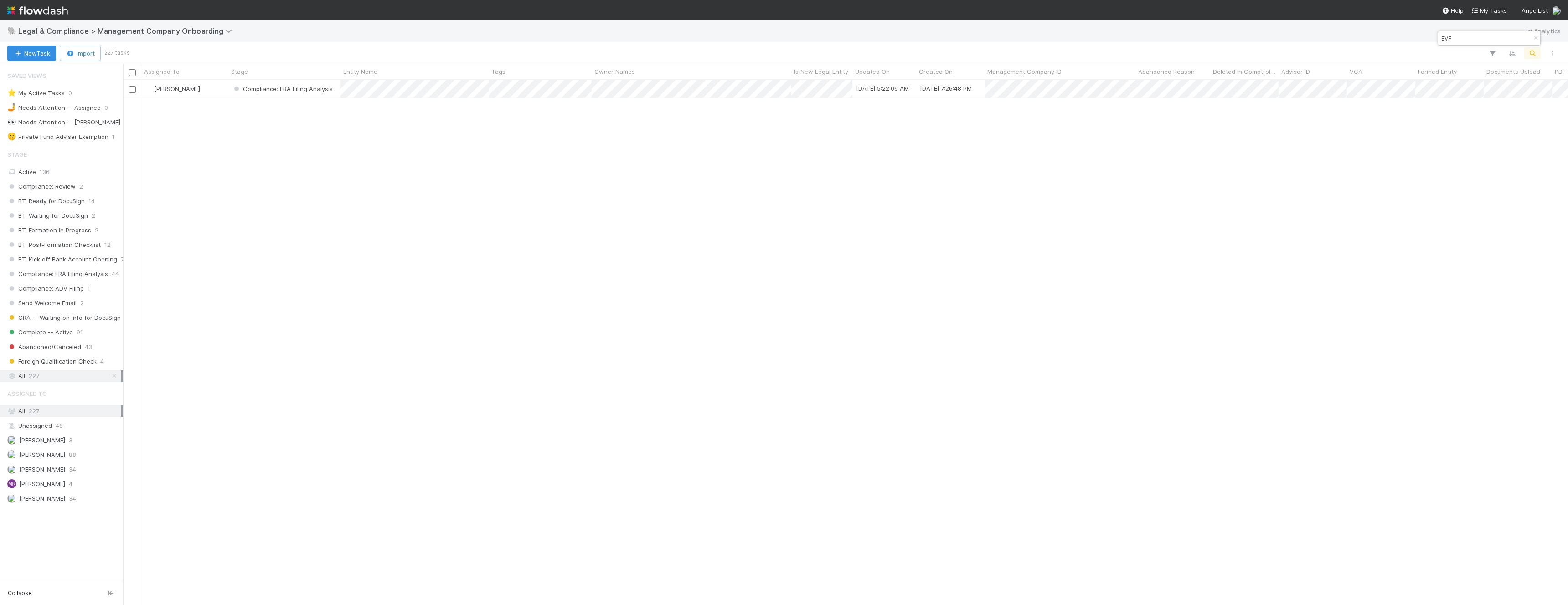
scroll to position [525, 1445]
type input "EVF"
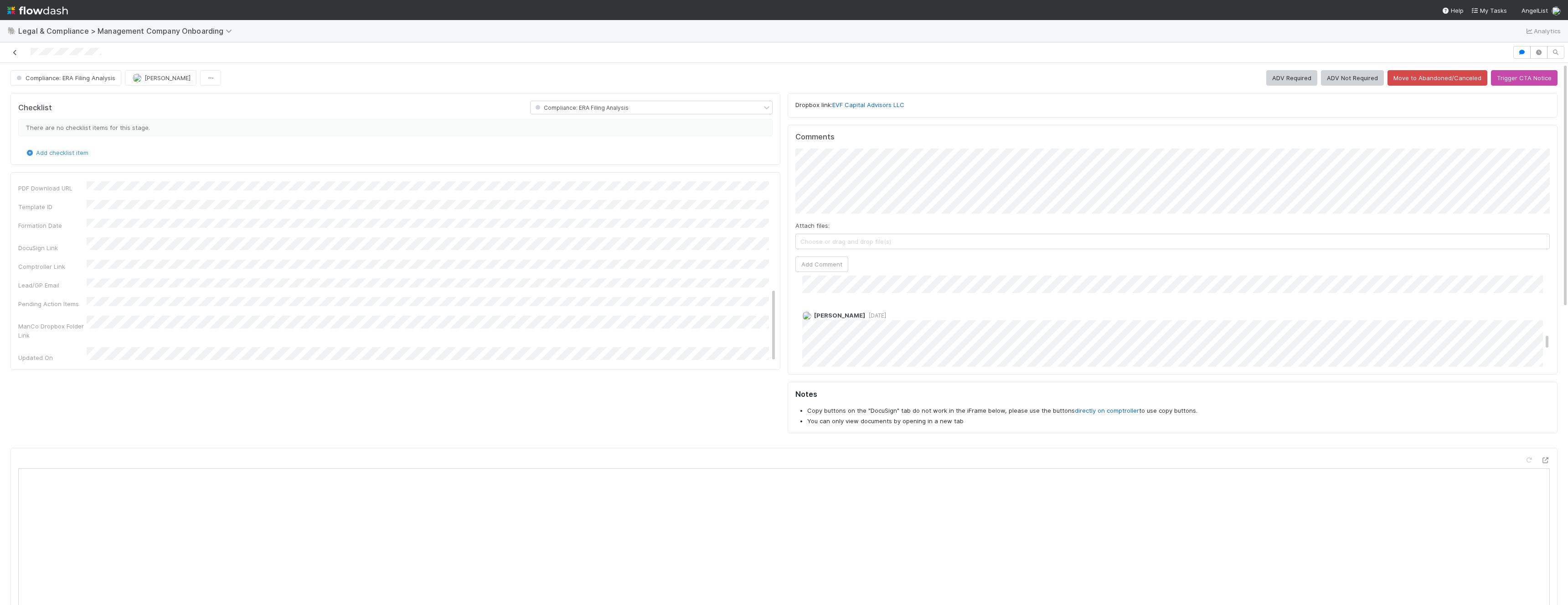
click at [11, 51] on icon at bounding box center [15, 53] width 9 height 6
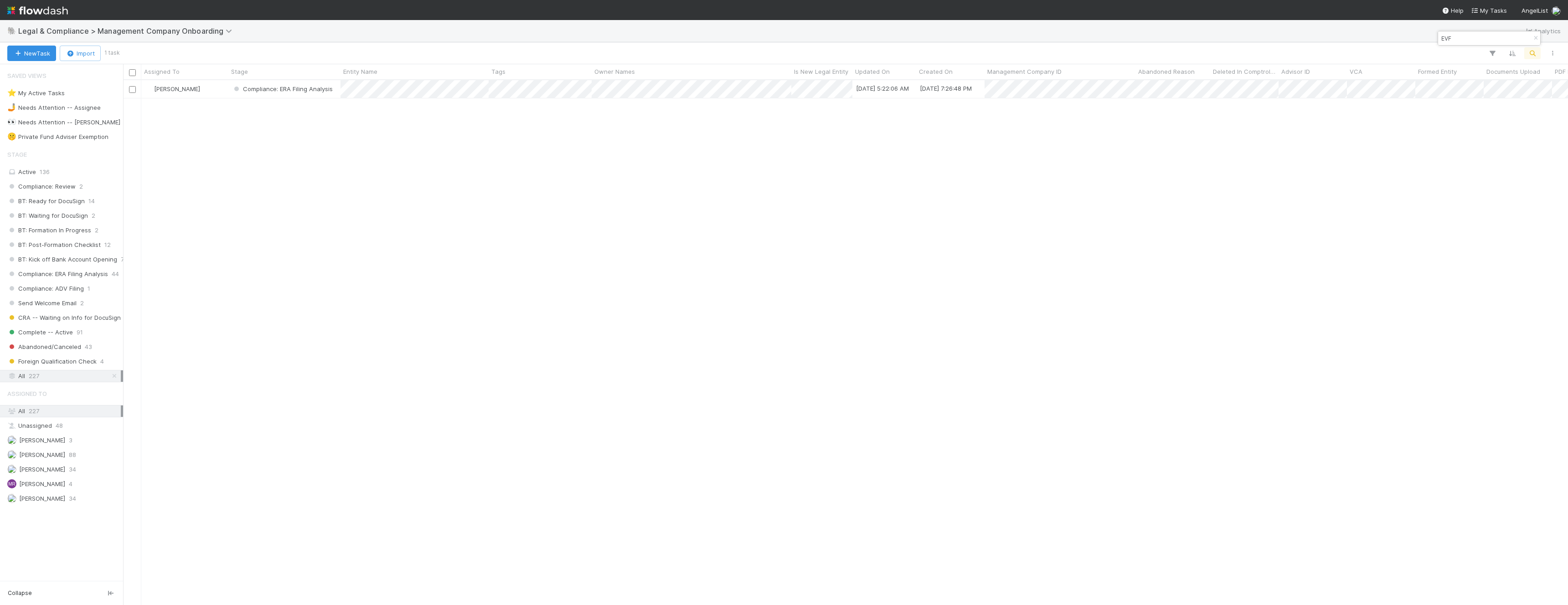
scroll to position [525, 1445]
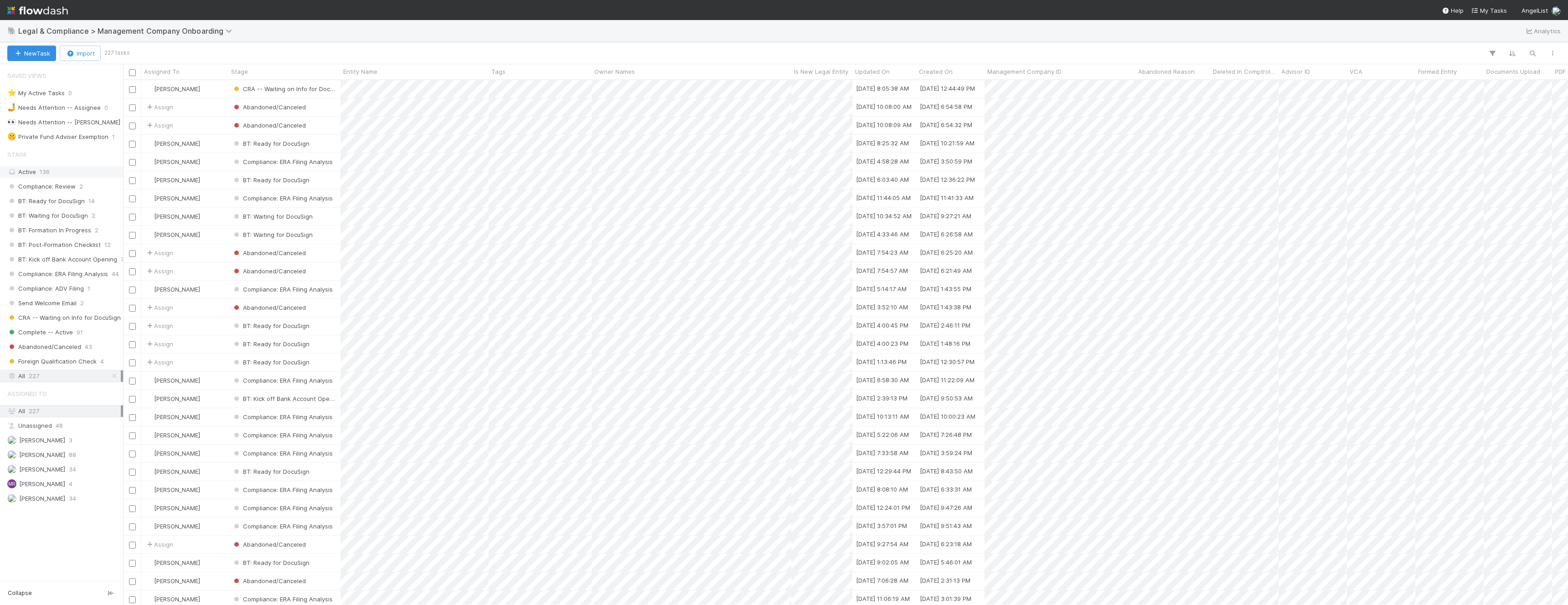
click at [60, 173] on div "Active 136" at bounding box center [64, 172] width 114 height 11
click at [511, 434] on div at bounding box center [784, 302] width 1568 height 605
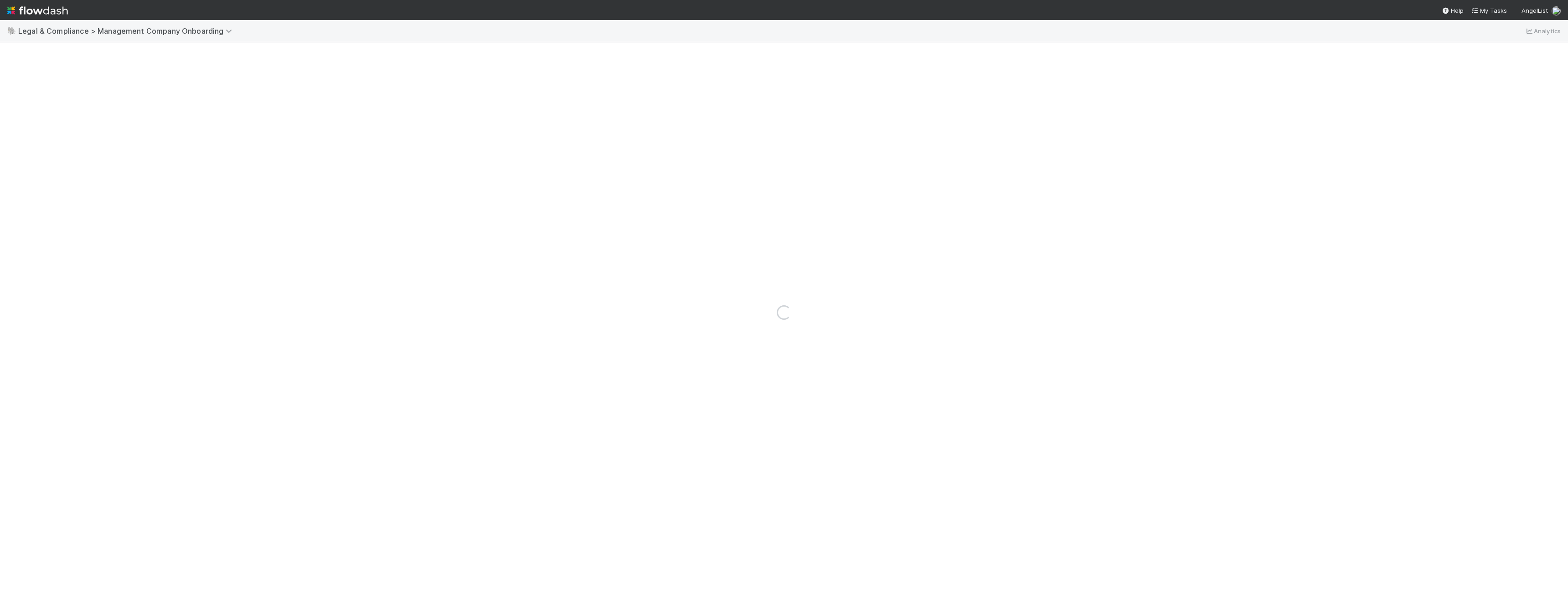
click at [528, 434] on div "Loading..." at bounding box center [784, 313] width 1568 height 585
